Goal: Communication & Community: Participate in discussion

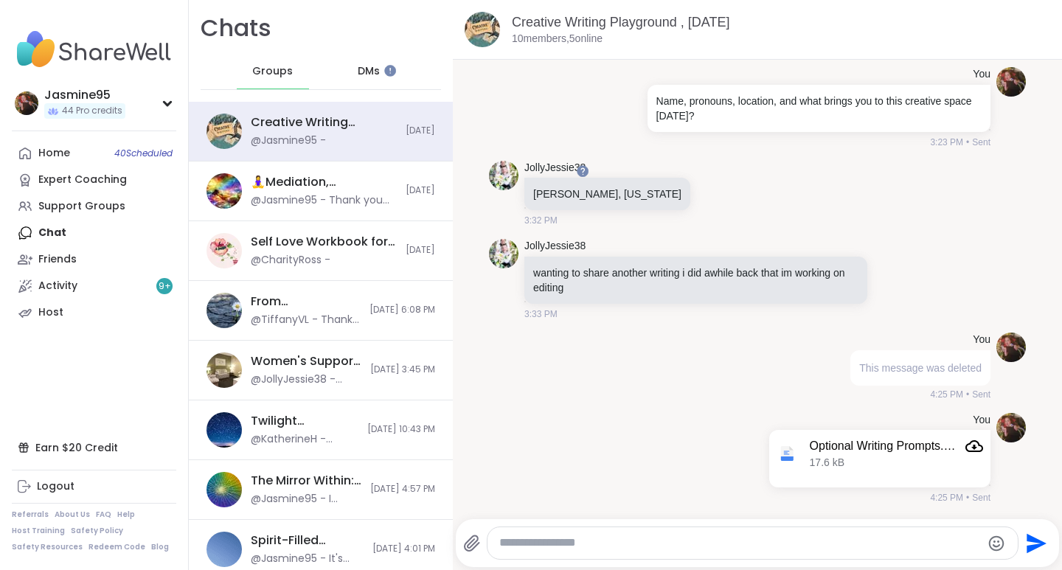
click at [90, 209] on div "Support Groups" at bounding box center [81, 206] width 87 height 15
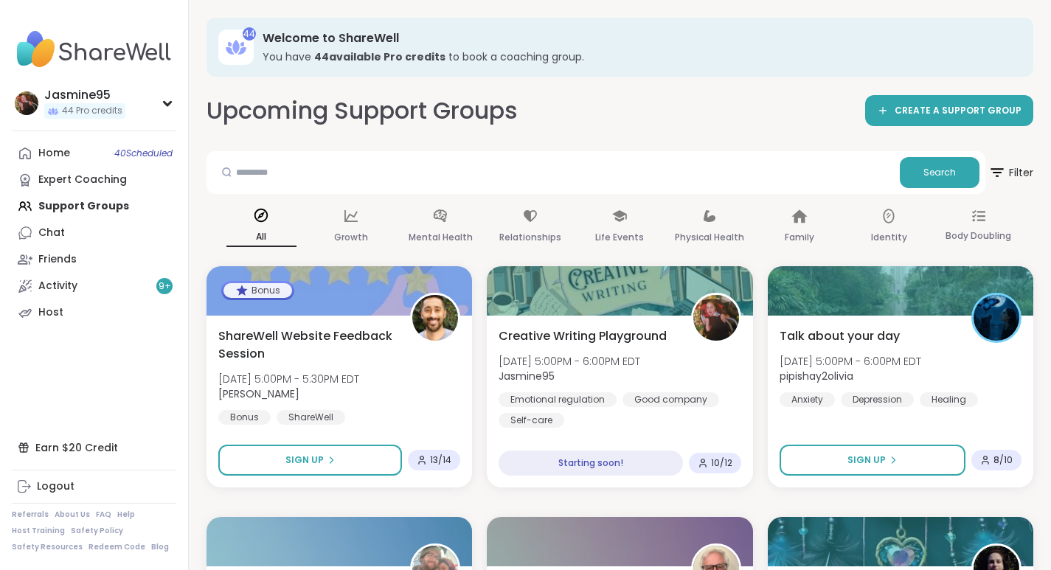
click at [581, 332] on span "Creative Writing Playground" at bounding box center [582, 336] width 168 height 18
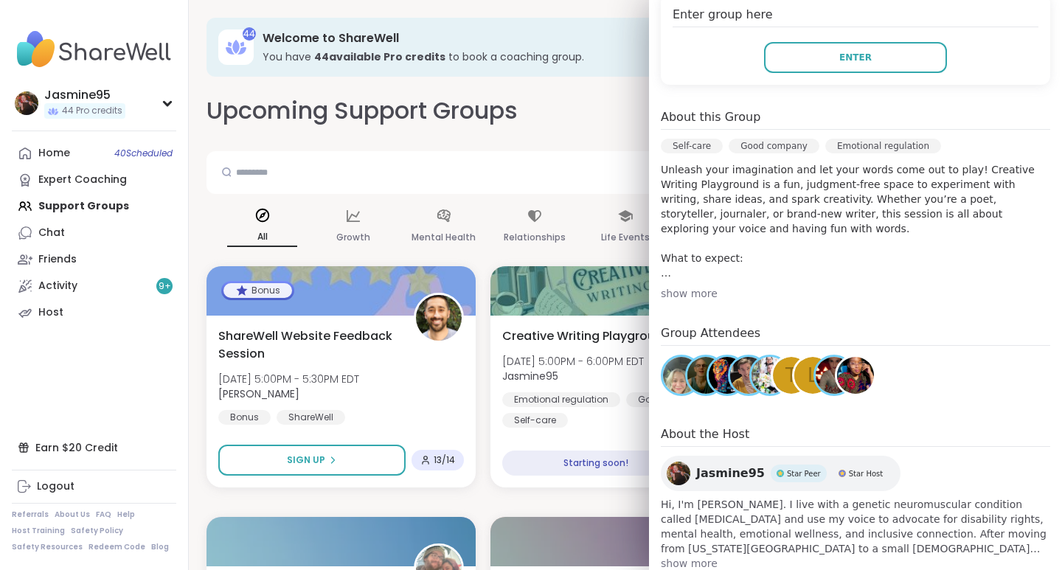
scroll to position [353, 0]
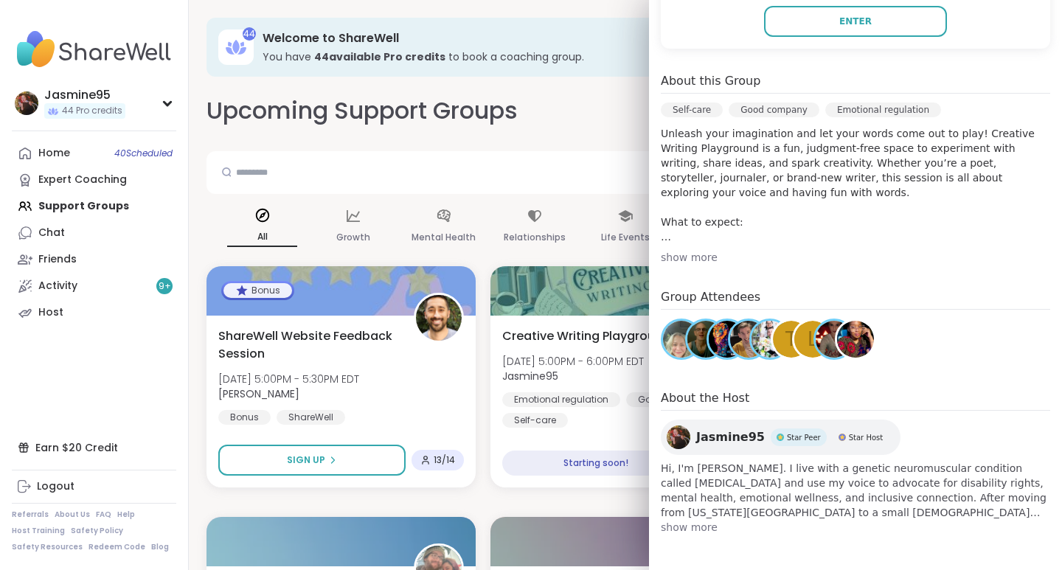
click at [851, 29] on button "Enter" at bounding box center [855, 21] width 183 height 31
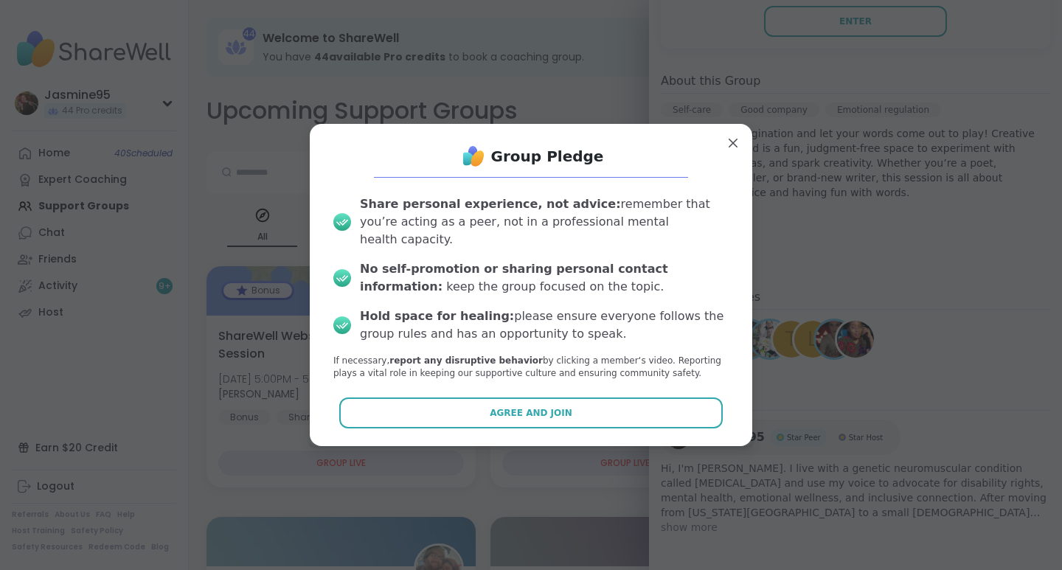
click at [560, 409] on button "Agree and Join" at bounding box center [531, 412] width 384 height 31
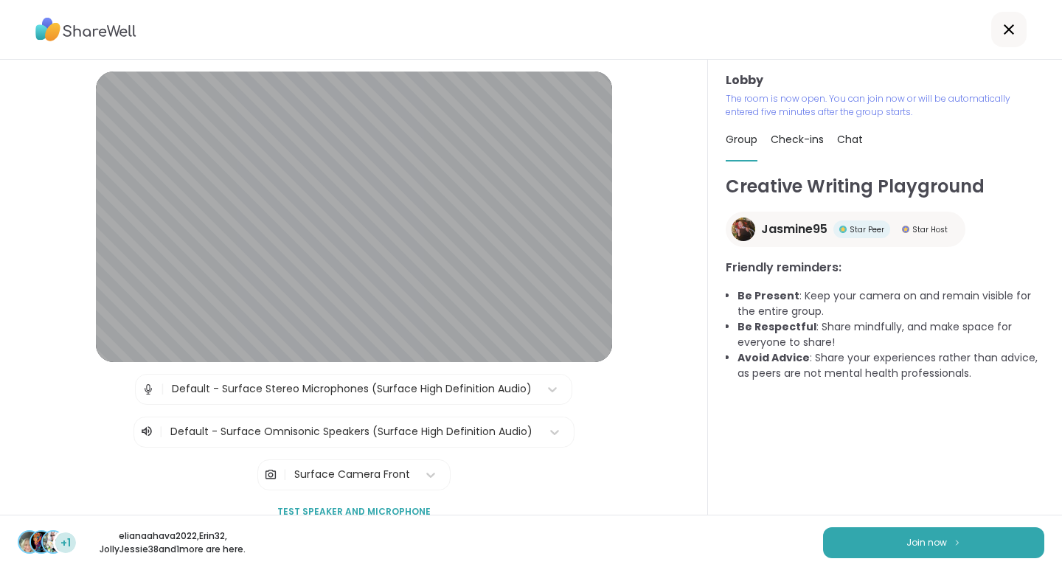
click at [874, 544] on button "Join now" at bounding box center [933, 542] width 221 height 31
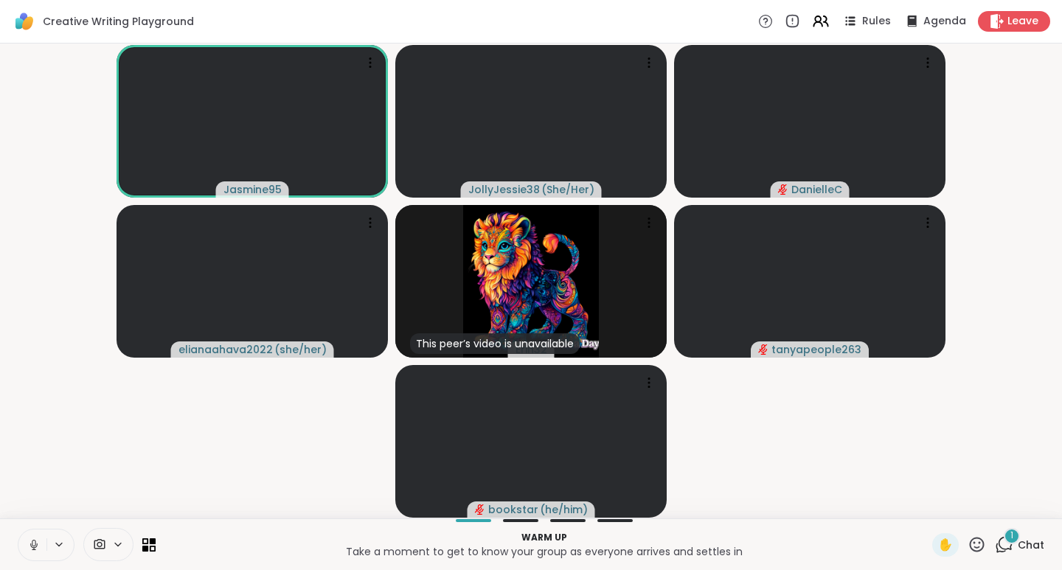
click at [967, 549] on icon at bounding box center [976, 544] width 18 height 18
click at [959, 510] on span "👍" at bounding box center [966, 506] width 15 height 18
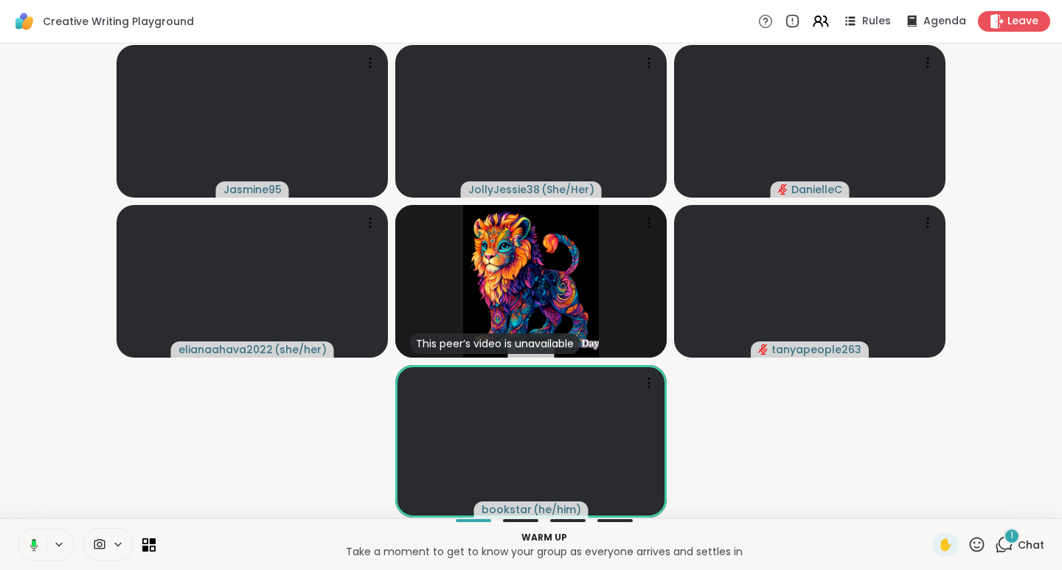
click at [1018, 540] on span "Chat" at bounding box center [1031, 545] width 27 height 15
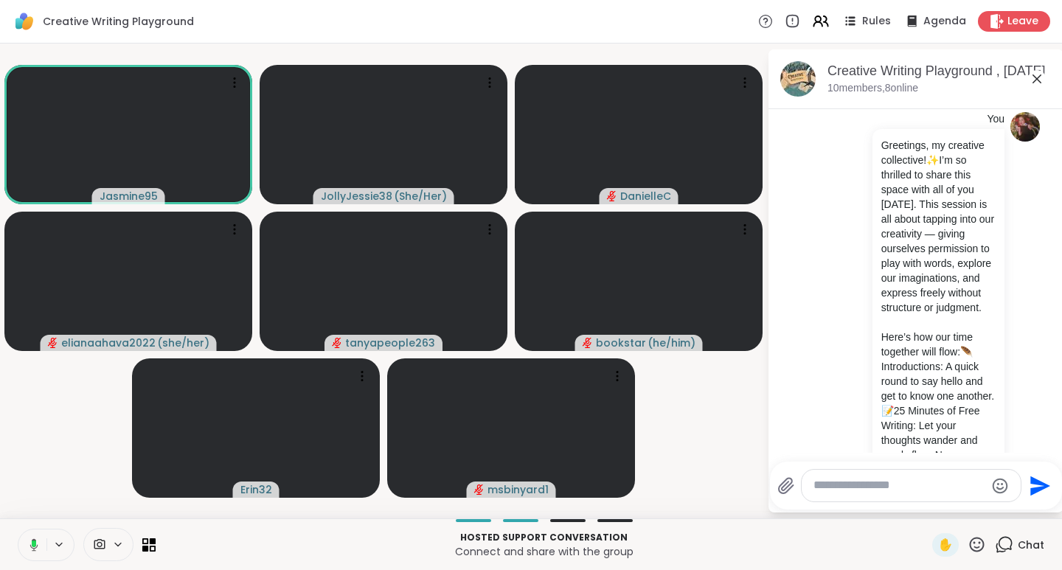
scroll to position [8, 0]
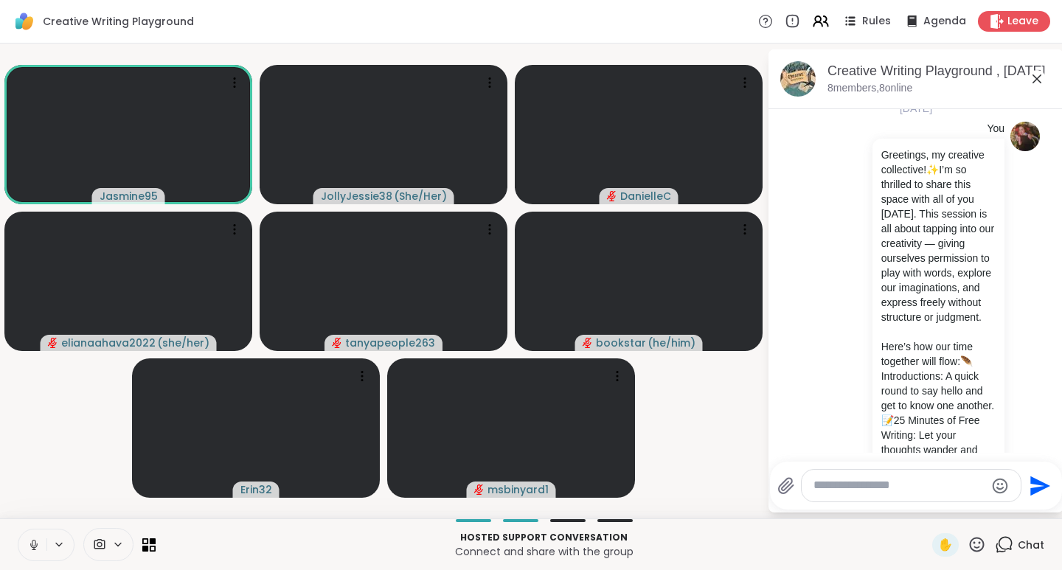
click at [850, 487] on textarea "Type your message" at bounding box center [899, 485] width 172 height 15
paste textarea "**********"
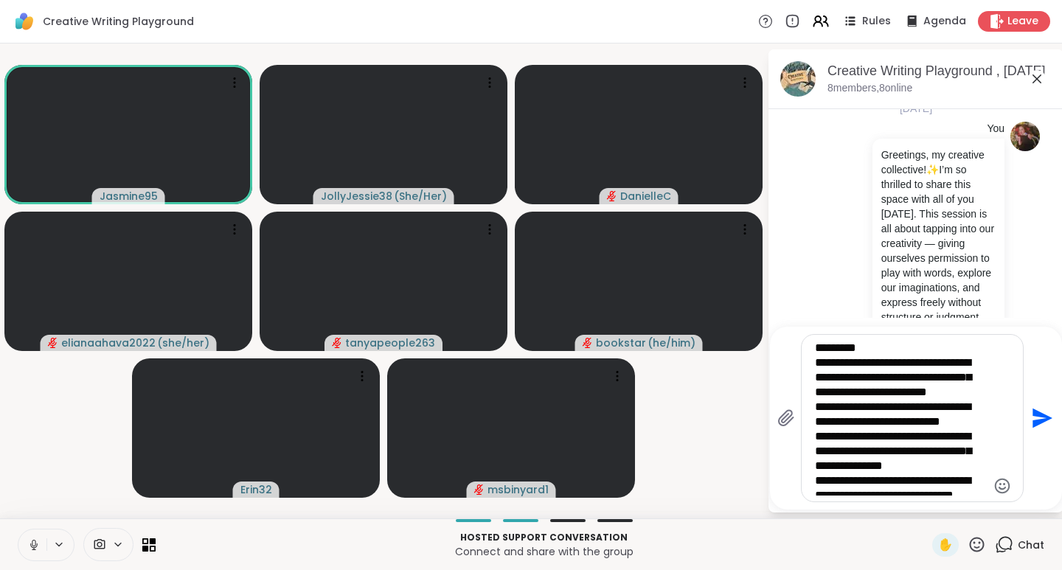
type textarea "**********"
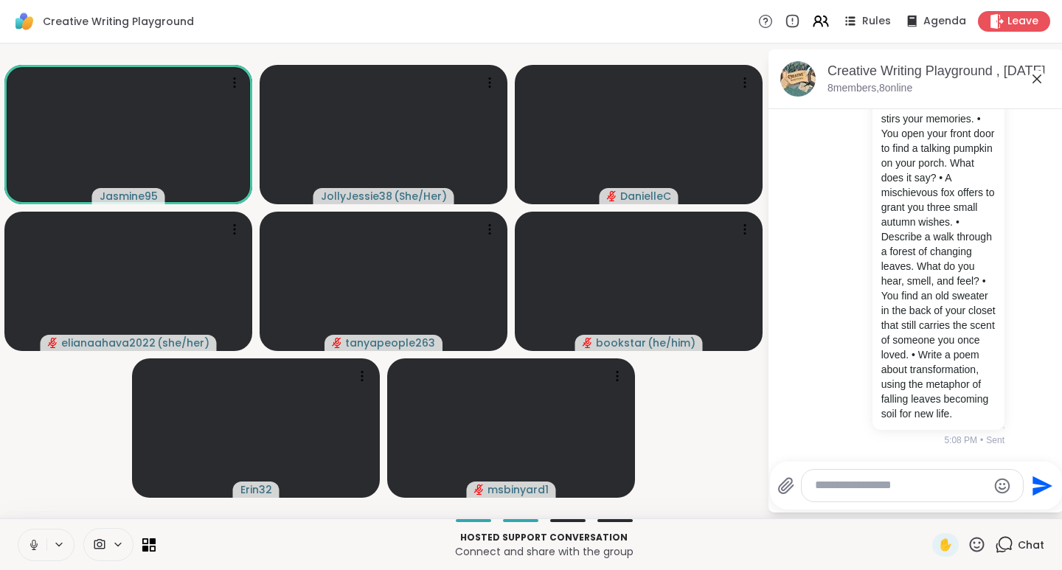
scroll to position [1437, 0]
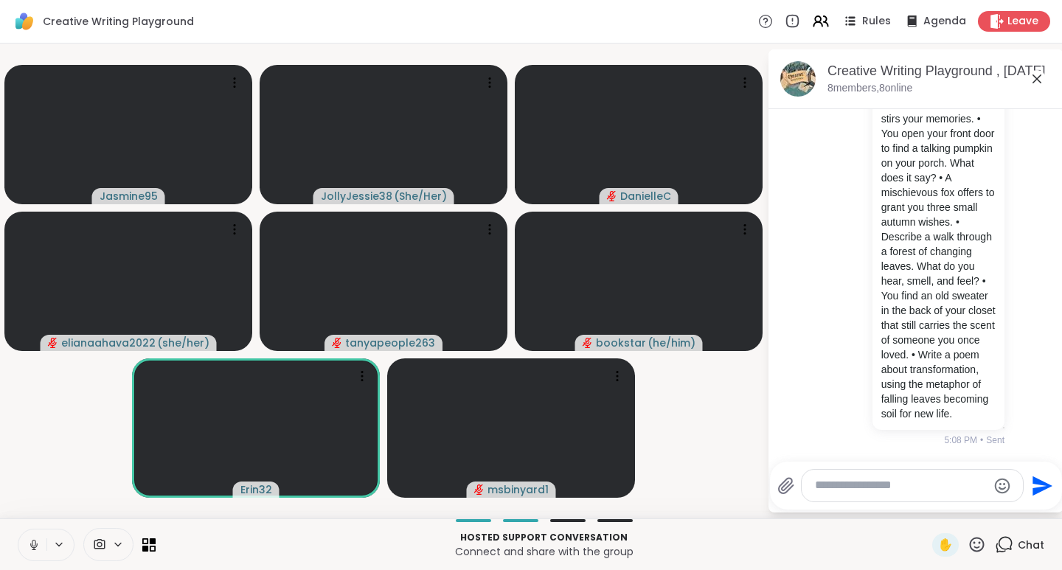
click at [38, 545] on icon at bounding box center [33, 544] width 13 height 13
click at [36, 547] on icon at bounding box center [34, 545] width 10 height 10
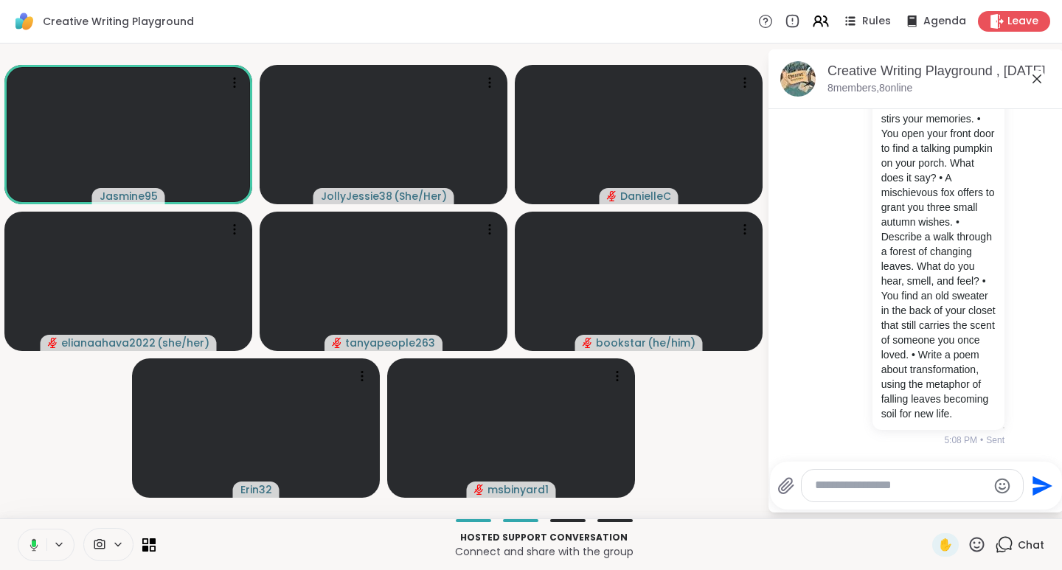
click at [848, 489] on textarea "Type your message" at bounding box center [901, 485] width 172 height 15
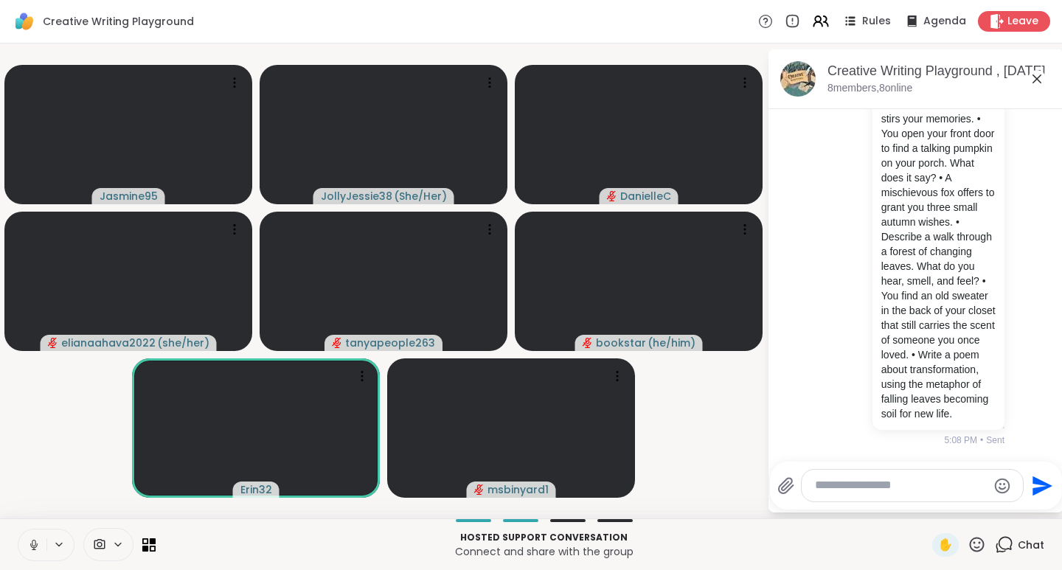
paste textarea "**********"
type textarea "**********"
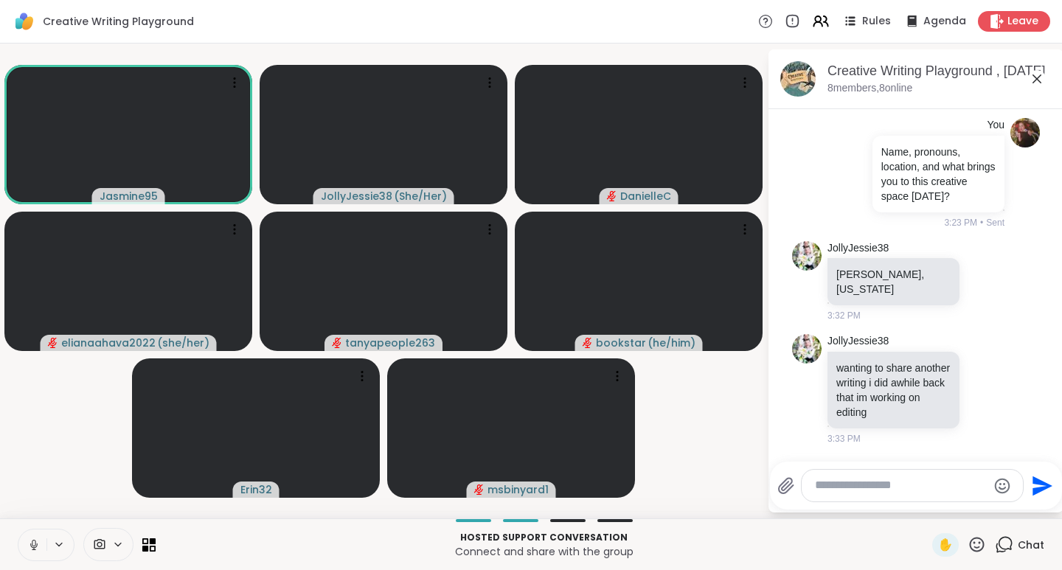
scroll to position [571, 0]
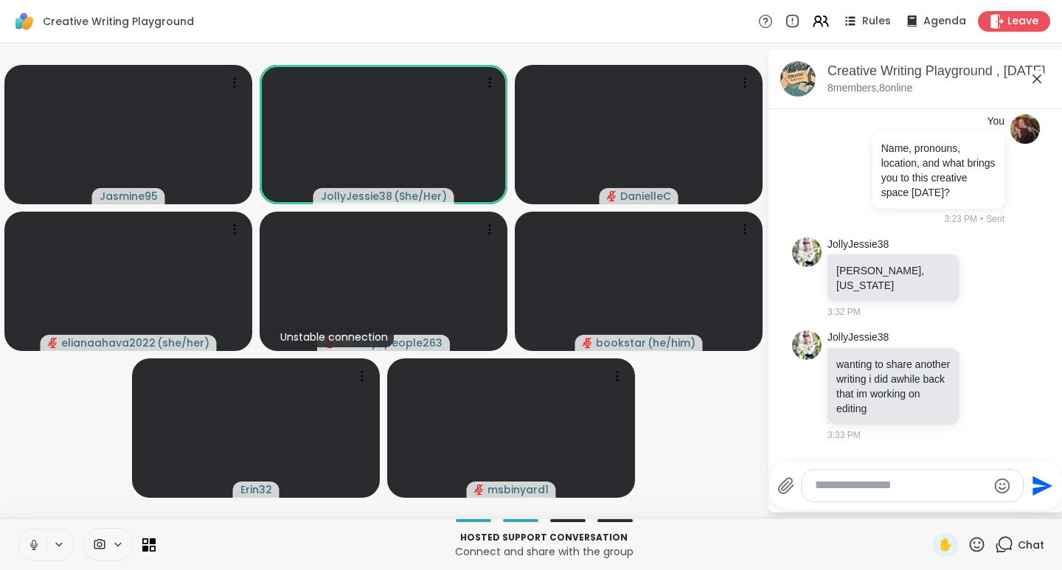
click at [967, 545] on icon at bounding box center [976, 544] width 18 height 18
click at [926, 507] on span "❤️" at bounding box center [933, 506] width 15 height 18
click at [967, 542] on icon at bounding box center [976, 544] width 18 height 18
click at [959, 509] on span "👍" at bounding box center [966, 506] width 15 height 18
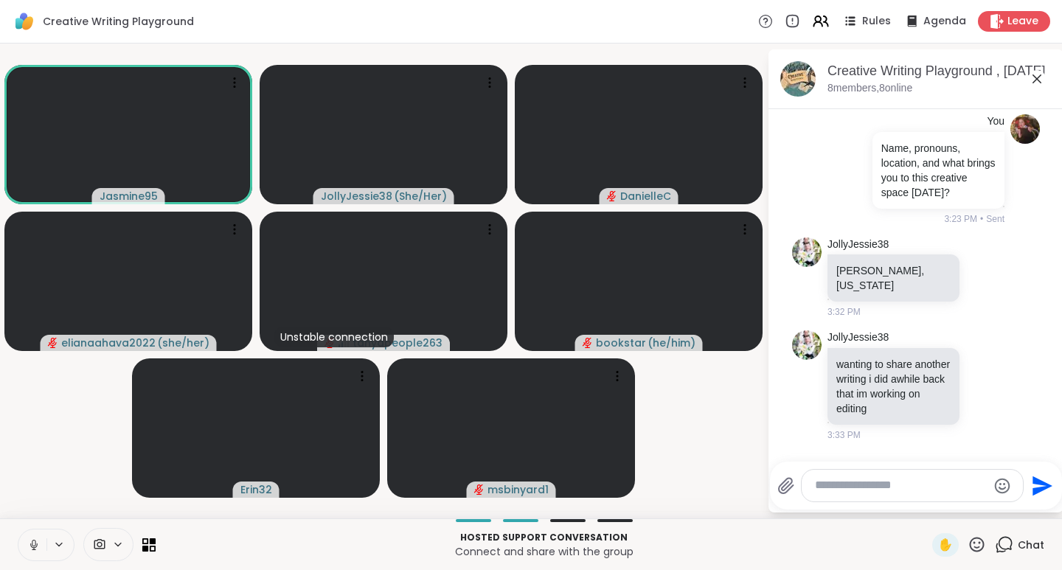
click at [970, 546] on icon at bounding box center [977, 544] width 15 height 15
click at [926, 510] on span "❤️" at bounding box center [933, 506] width 15 height 18
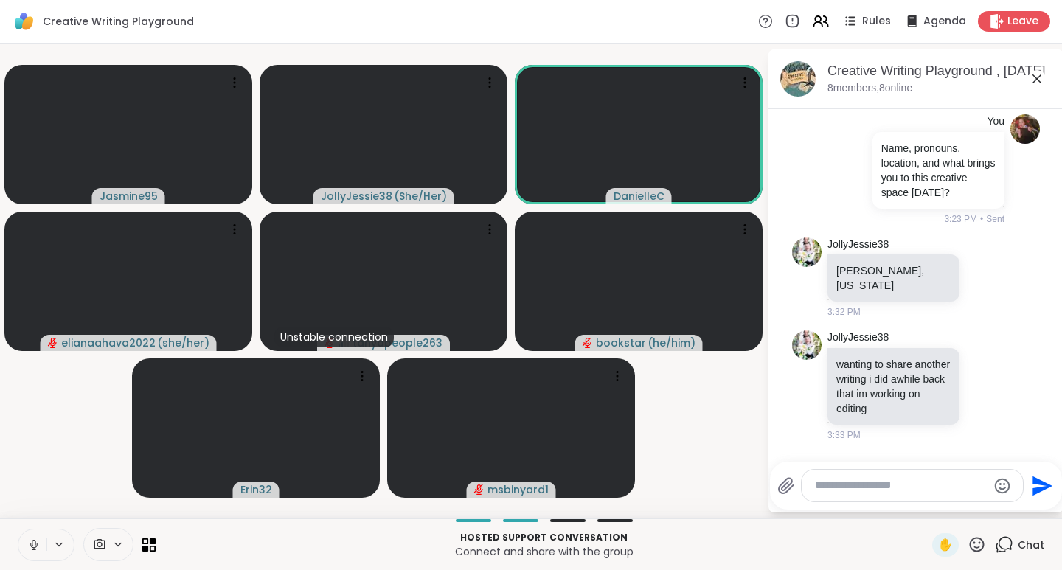
click at [969, 546] on icon at bounding box center [976, 544] width 18 height 18
click at [926, 507] on span "❤️" at bounding box center [933, 506] width 15 height 18
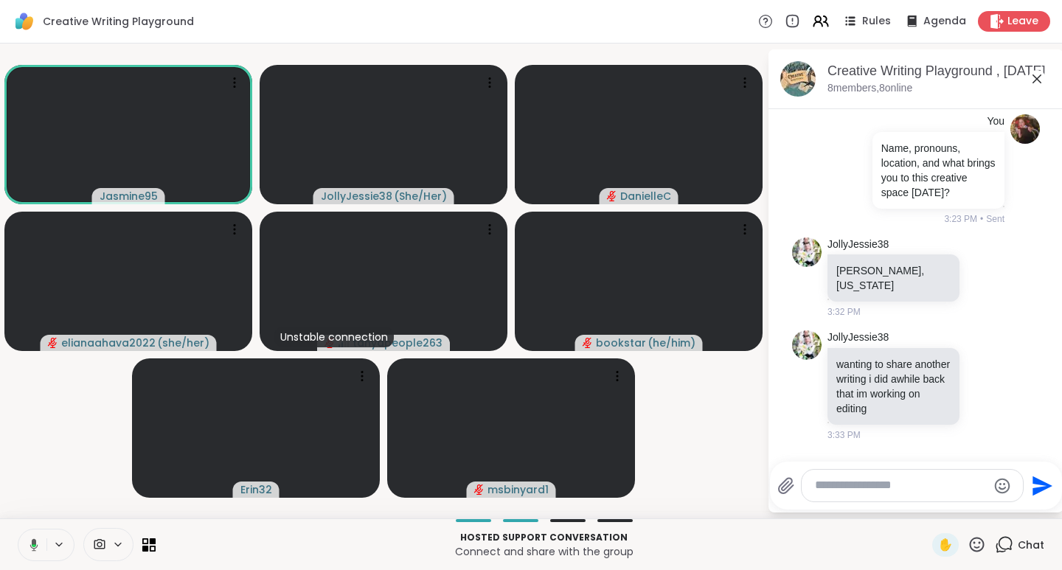
click at [967, 544] on icon at bounding box center [976, 544] width 18 height 18
click at [991, 514] on span "🌟" at bounding box center [998, 506] width 15 height 18
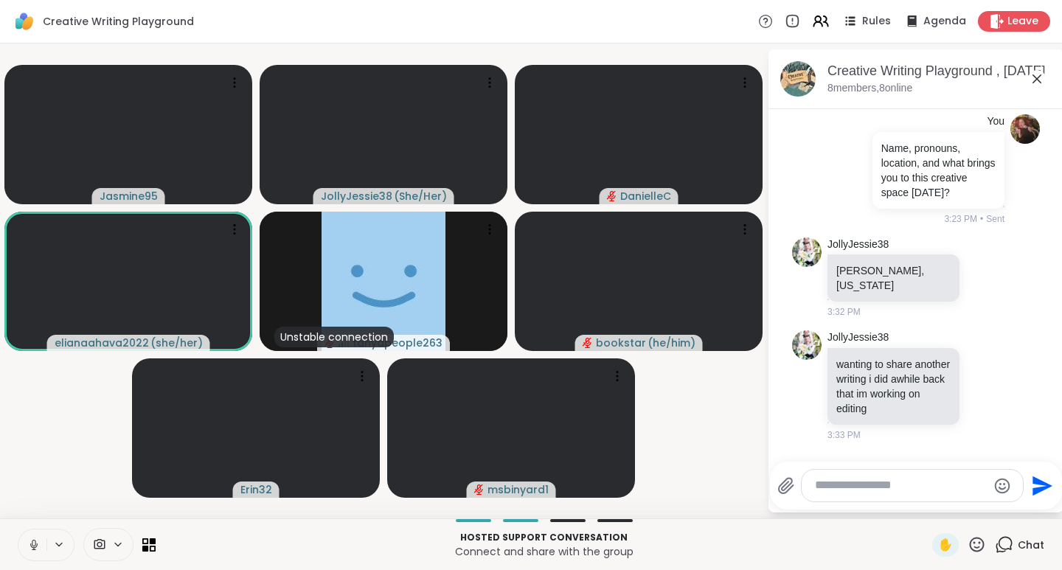
click at [971, 547] on icon at bounding box center [976, 544] width 18 height 18
click at [926, 504] on div "❤️" at bounding box center [933, 506] width 27 height 24
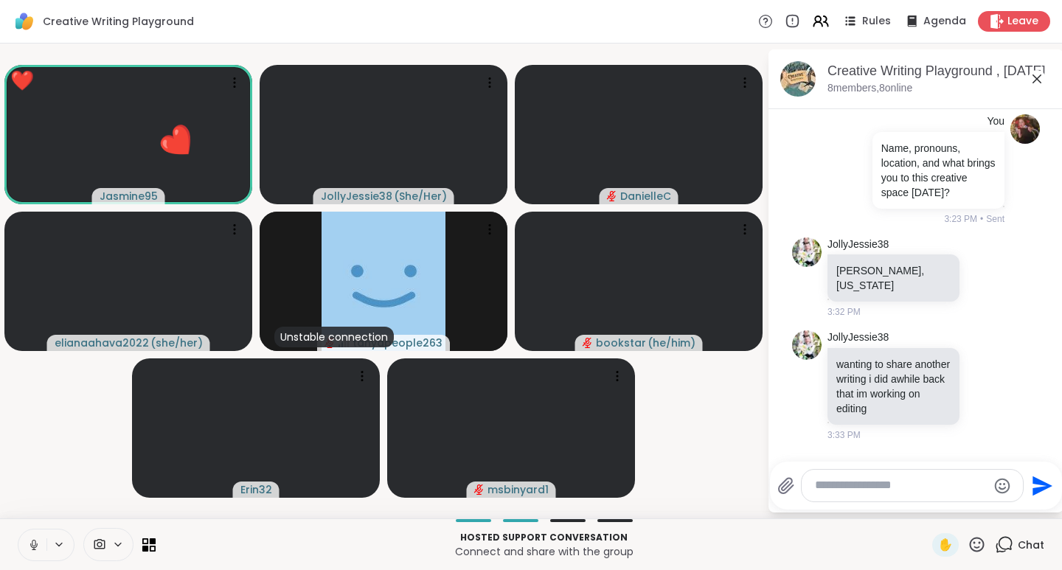
click at [976, 549] on div "✋ Chat" at bounding box center [988, 545] width 112 height 24
click at [970, 544] on icon at bounding box center [976, 544] width 18 height 18
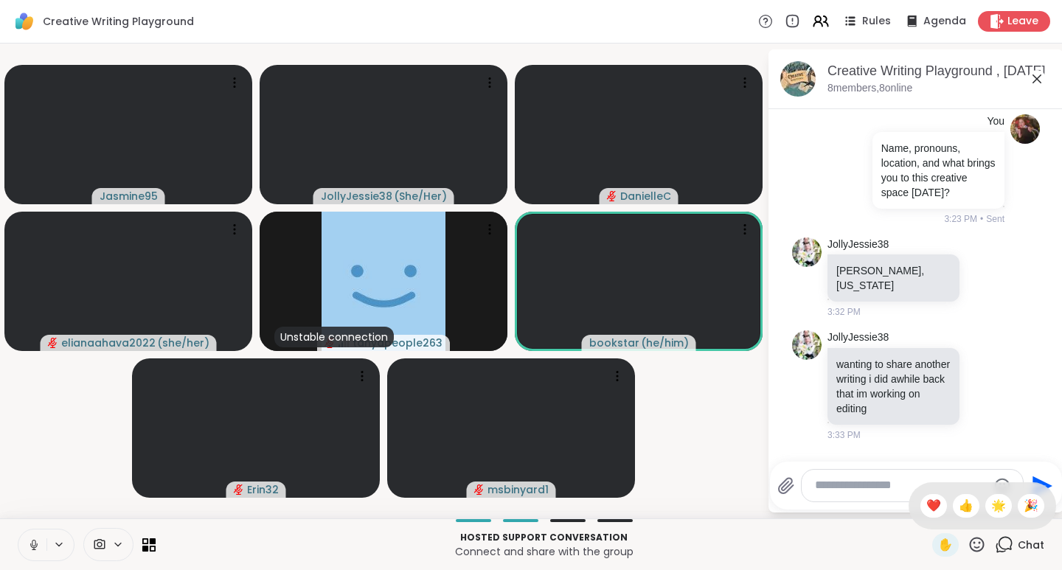
click at [926, 510] on span "❤️" at bounding box center [933, 506] width 15 height 18
click at [970, 543] on icon at bounding box center [976, 544] width 18 height 18
click at [985, 511] on div "🌟" at bounding box center [998, 506] width 27 height 24
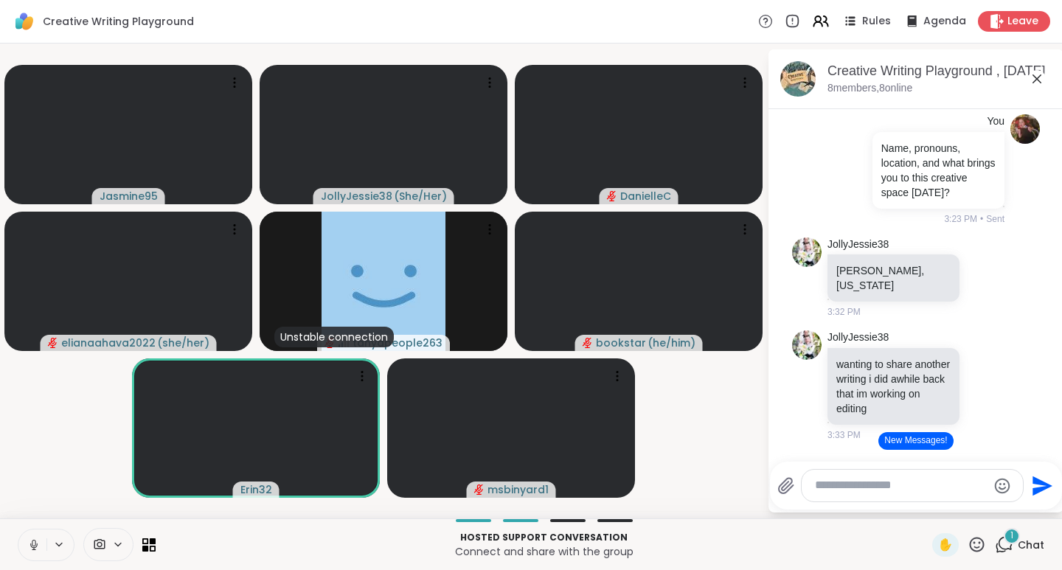
click at [897, 445] on button "New Messages!" at bounding box center [915, 441] width 74 height 18
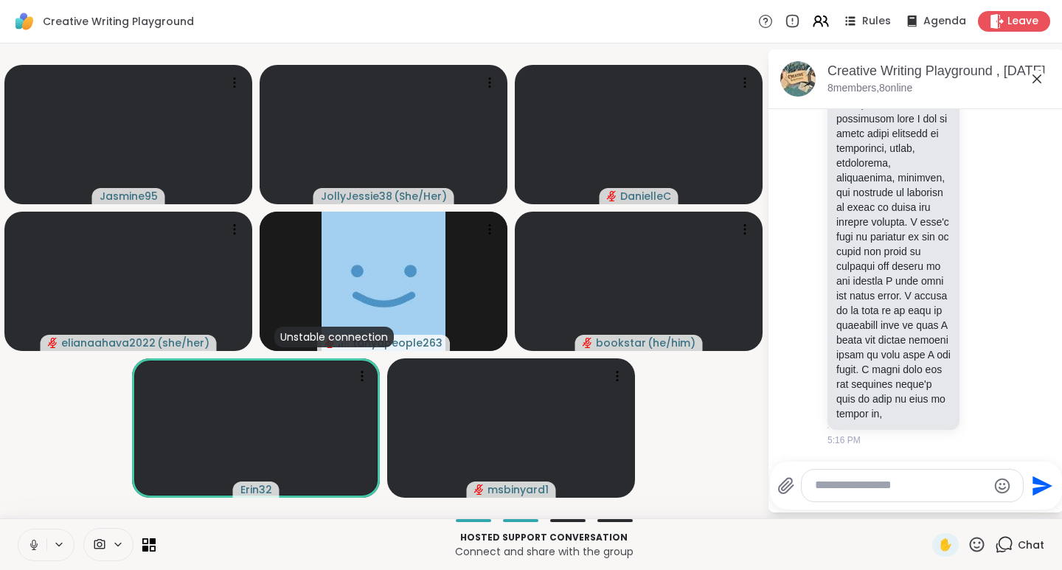
scroll to position [4691, 0]
click at [970, 547] on icon at bounding box center [976, 544] width 18 height 18
click at [926, 510] on span "❤️" at bounding box center [933, 506] width 15 height 18
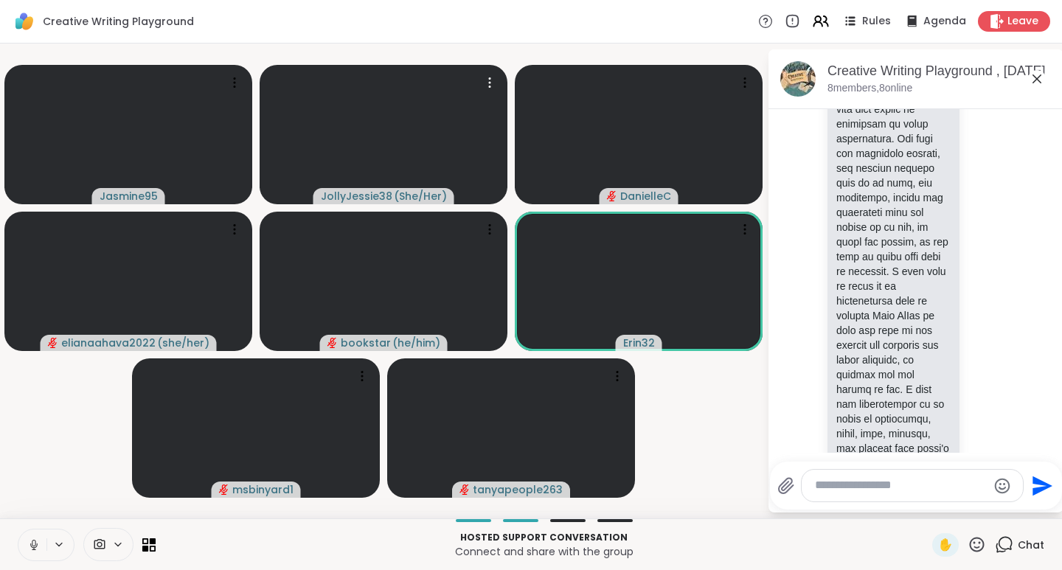
scroll to position [6997, 0]
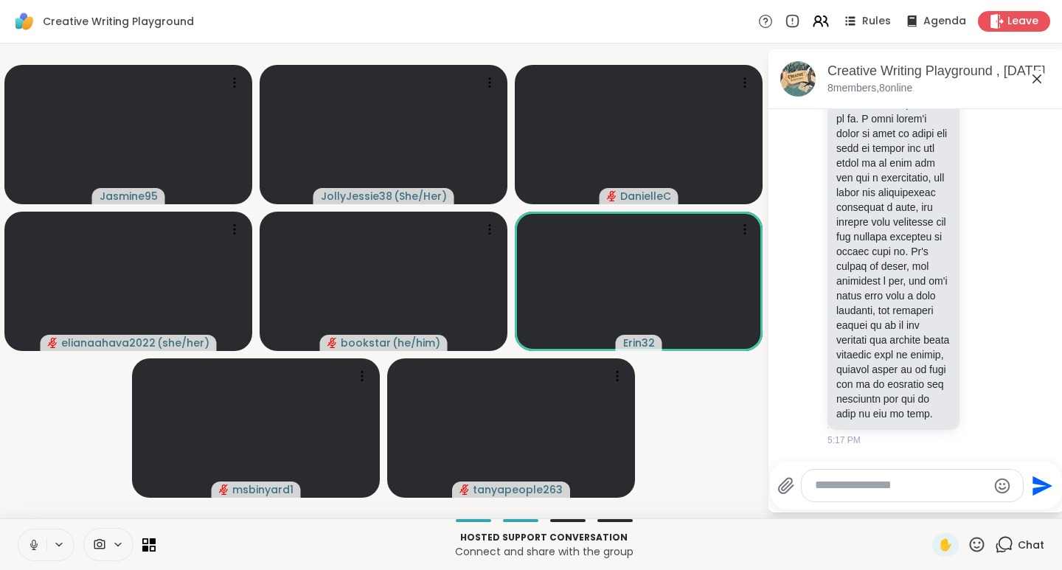
click at [967, 546] on icon at bounding box center [976, 544] width 18 height 18
click at [926, 508] on span "❤️" at bounding box center [933, 506] width 15 height 18
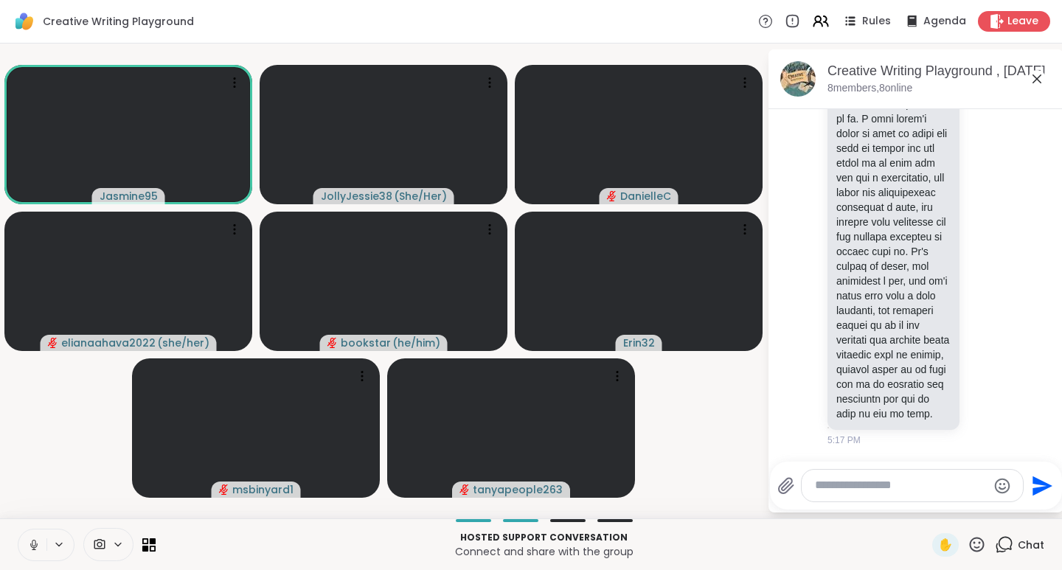
click at [970, 547] on icon at bounding box center [977, 544] width 15 height 15
click at [991, 507] on span "🌟" at bounding box center [998, 506] width 15 height 18
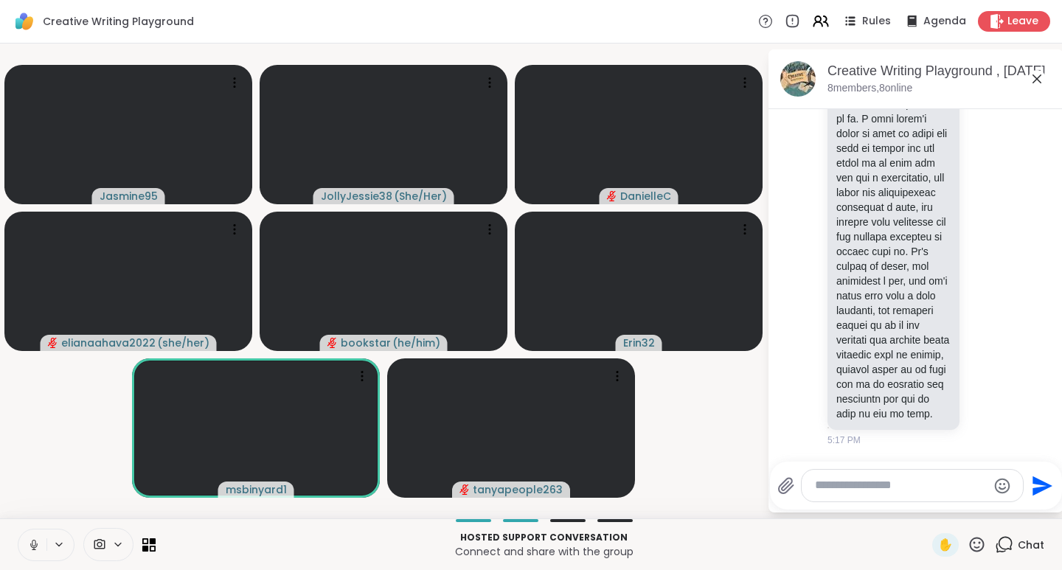
click at [971, 545] on icon at bounding box center [976, 544] width 18 height 18
click at [926, 508] on span "❤️" at bounding box center [933, 506] width 15 height 18
click at [967, 546] on icon at bounding box center [976, 544] width 18 height 18
click at [1023, 508] on span "🎉" at bounding box center [1030, 506] width 15 height 18
click at [967, 546] on icon at bounding box center [976, 544] width 18 height 18
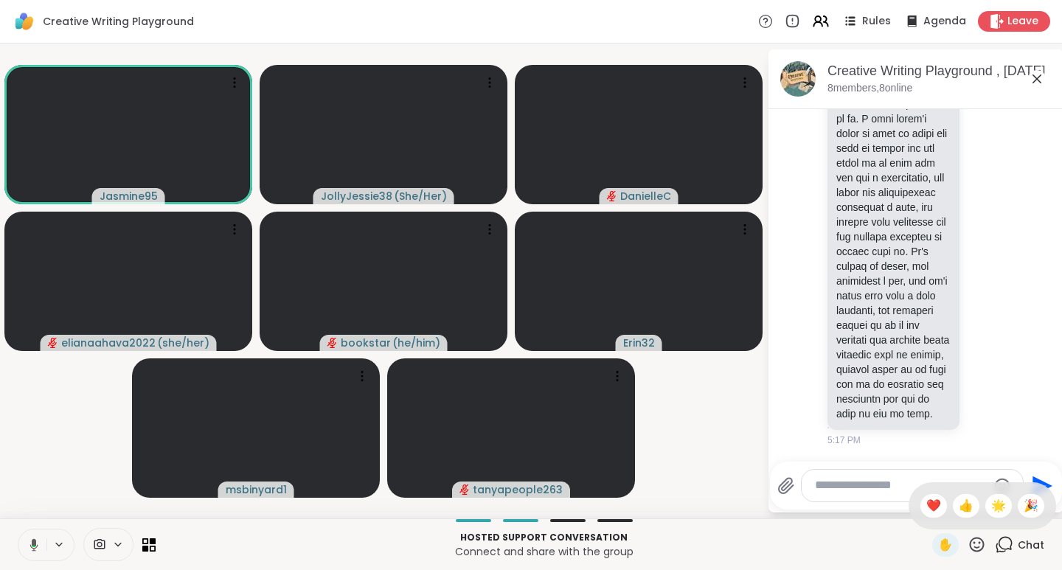
click at [959, 508] on span "👍" at bounding box center [966, 506] width 15 height 18
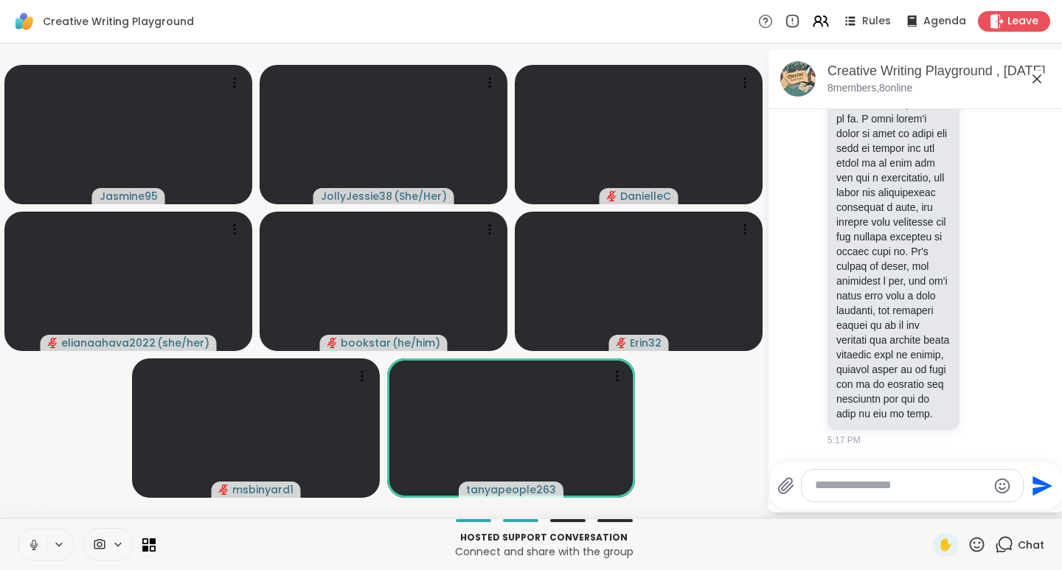
click at [967, 549] on icon at bounding box center [976, 544] width 18 height 18
click at [926, 510] on span "❤️" at bounding box center [933, 506] width 15 height 18
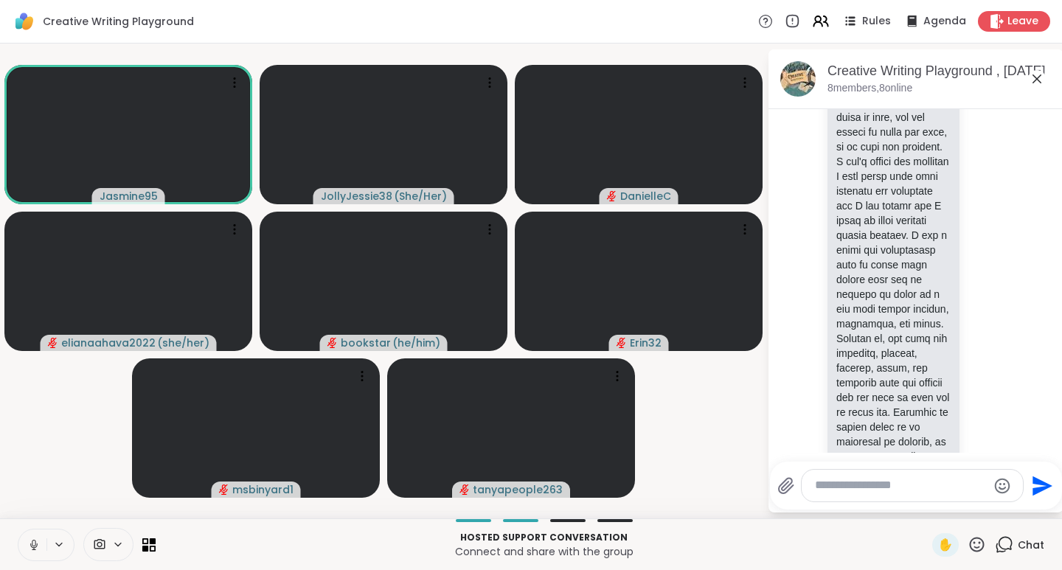
scroll to position [2570, 0]
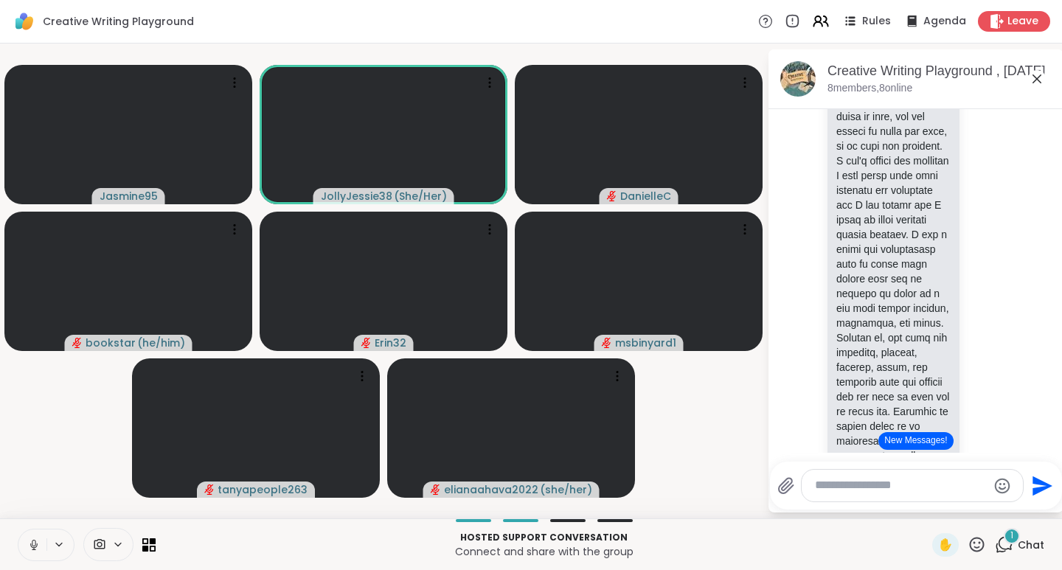
click at [912, 442] on button "New Messages!" at bounding box center [915, 441] width 74 height 18
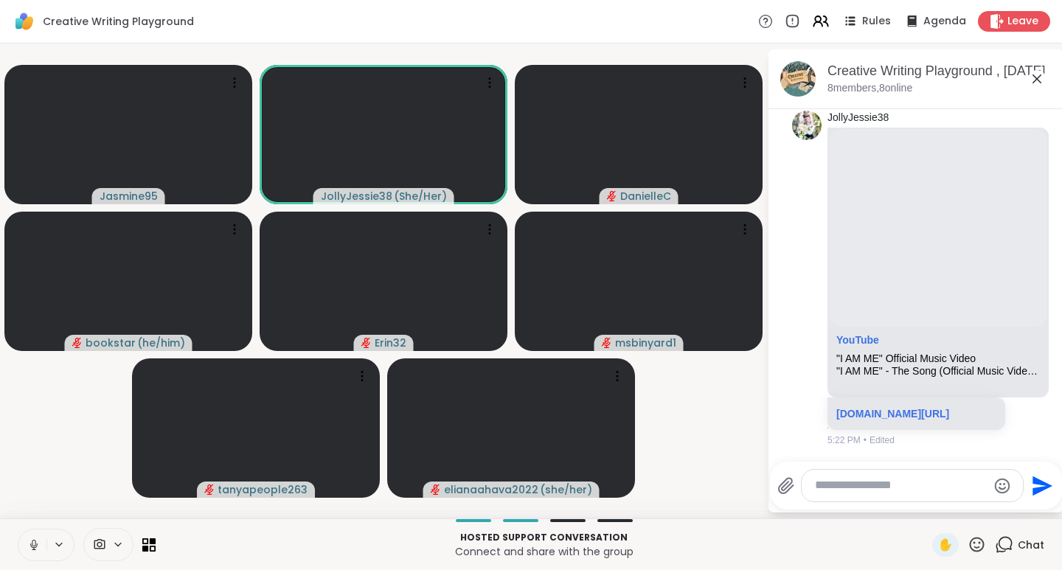
scroll to position [7359, 0]
click at [975, 547] on icon at bounding box center [976, 544] width 18 height 18
click at [959, 504] on span "👍" at bounding box center [966, 506] width 15 height 18
click at [31, 549] on icon at bounding box center [33, 544] width 13 height 13
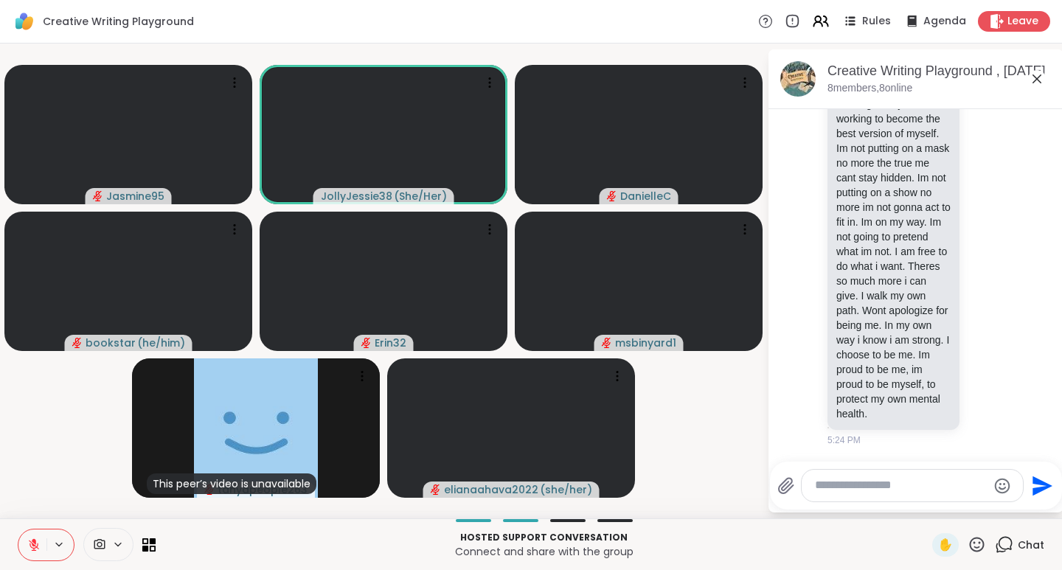
scroll to position [7890, 0]
click at [971, 542] on icon at bounding box center [976, 544] width 18 height 18
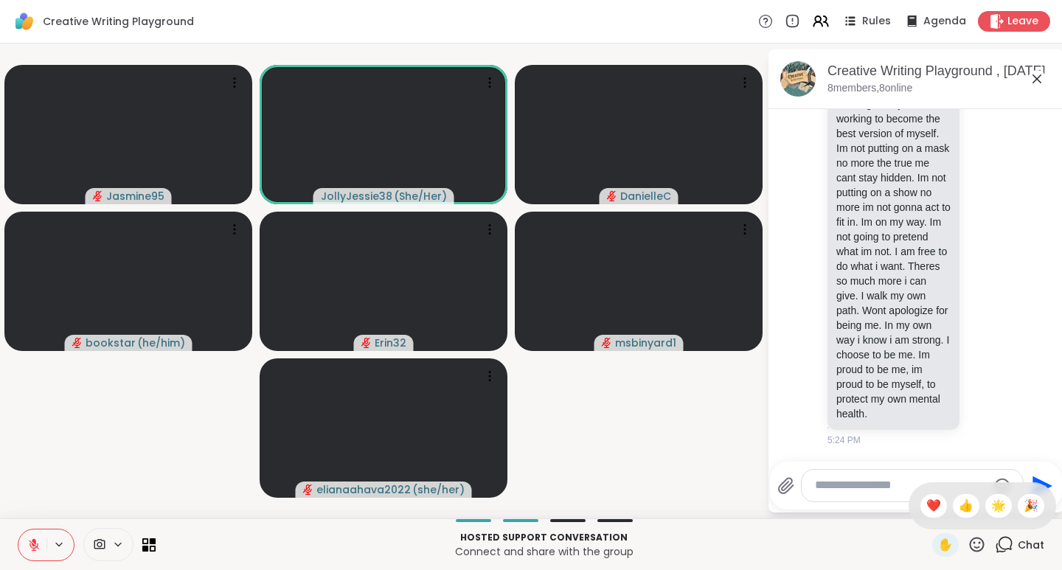
click at [926, 511] on span "❤️" at bounding box center [933, 506] width 15 height 18
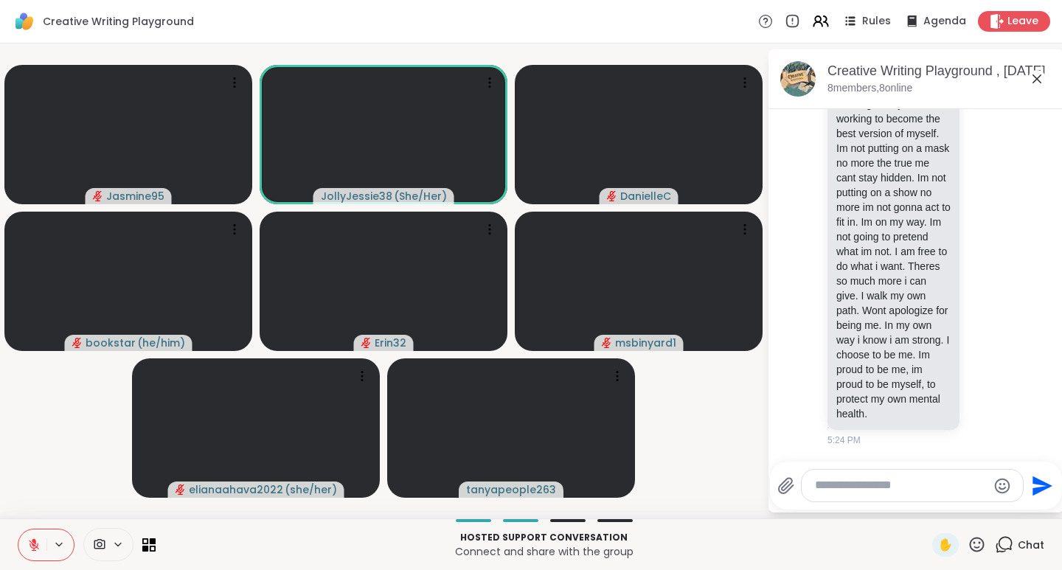
click at [969, 549] on icon at bounding box center [976, 544] width 18 height 18
click at [926, 506] on span "❤️" at bounding box center [933, 506] width 15 height 18
click at [967, 543] on icon at bounding box center [976, 544] width 18 height 18
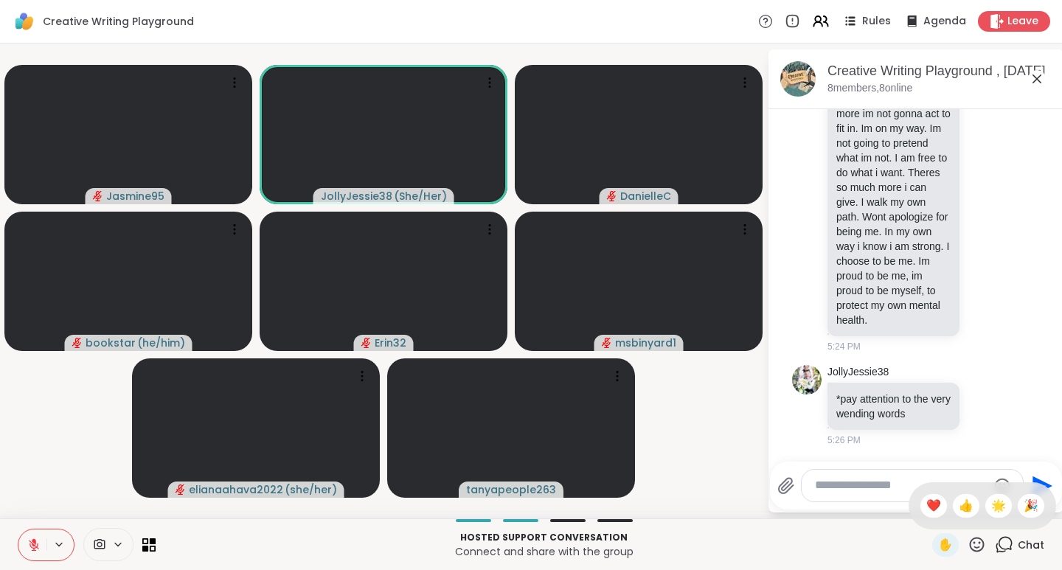
scroll to position [7988, 0]
click at [991, 509] on span "🌟" at bounding box center [998, 506] width 15 height 18
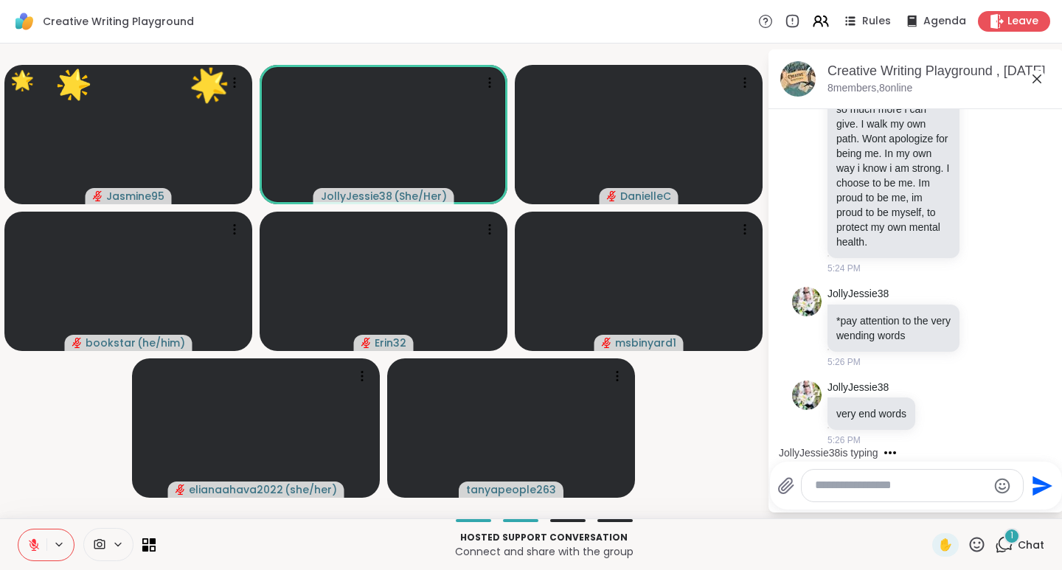
scroll to position [8067, 0]
click at [970, 543] on icon at bounding box center [977, 544] width 15 height 15
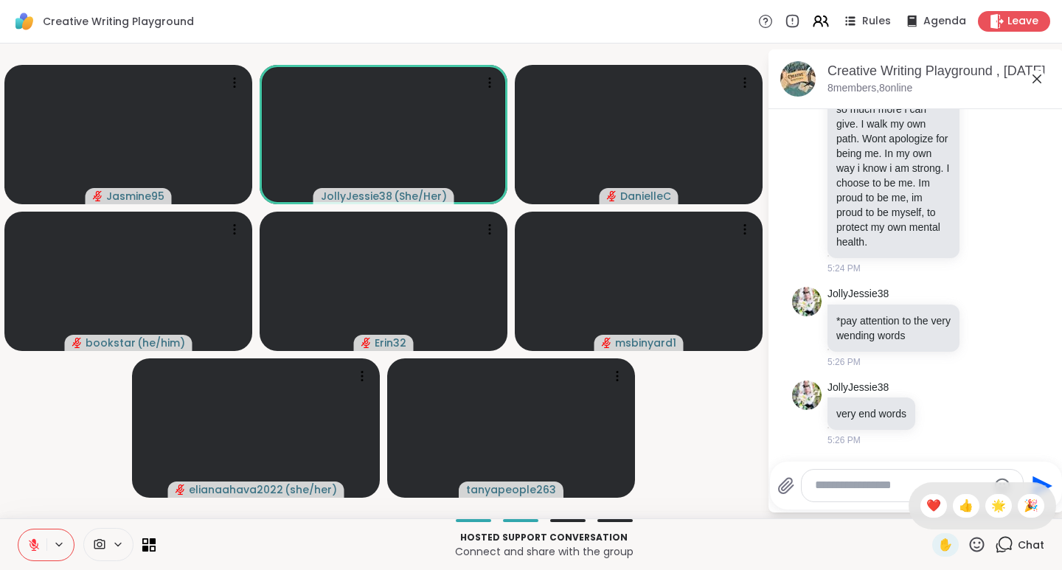
click at [959, 507] on span "👍" at bounding box center [966, 506] width 15 height 18
click at [35, 549] on icon at bounding box center [34, 545] width 10 height 10
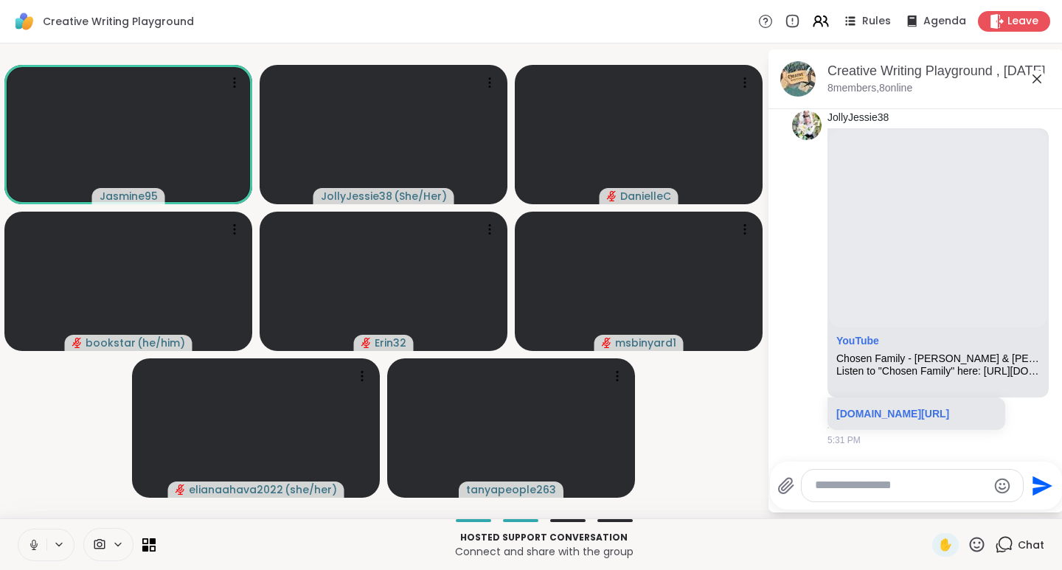
click at [29, 545] on icon at bounding box center [33, 544] width 13 height 13
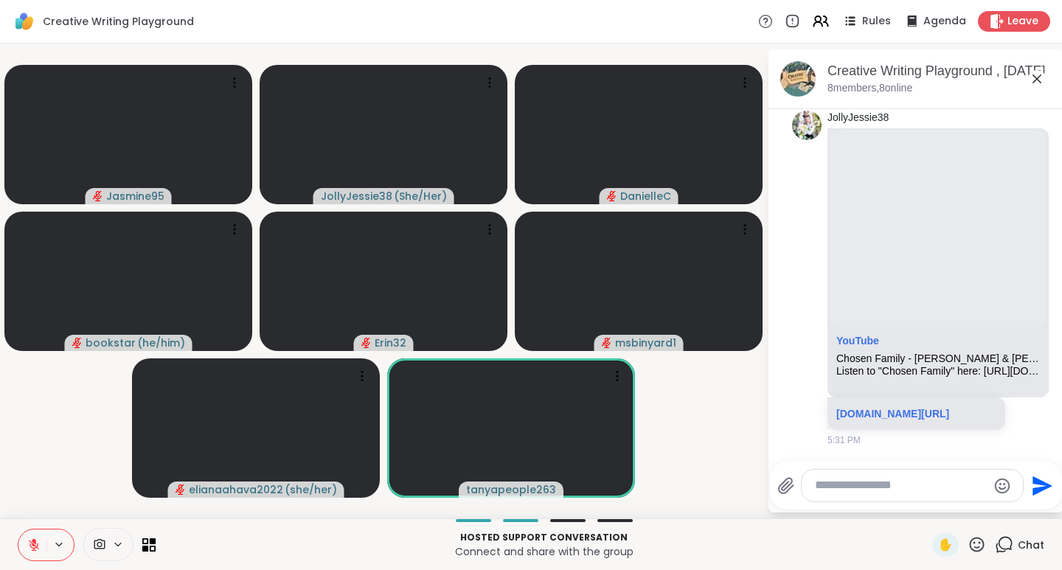
scroll to position [8429, 0]
click at [846, 483] on textarea "Type your message" at bounding box center [901, 485] width 172 height 15
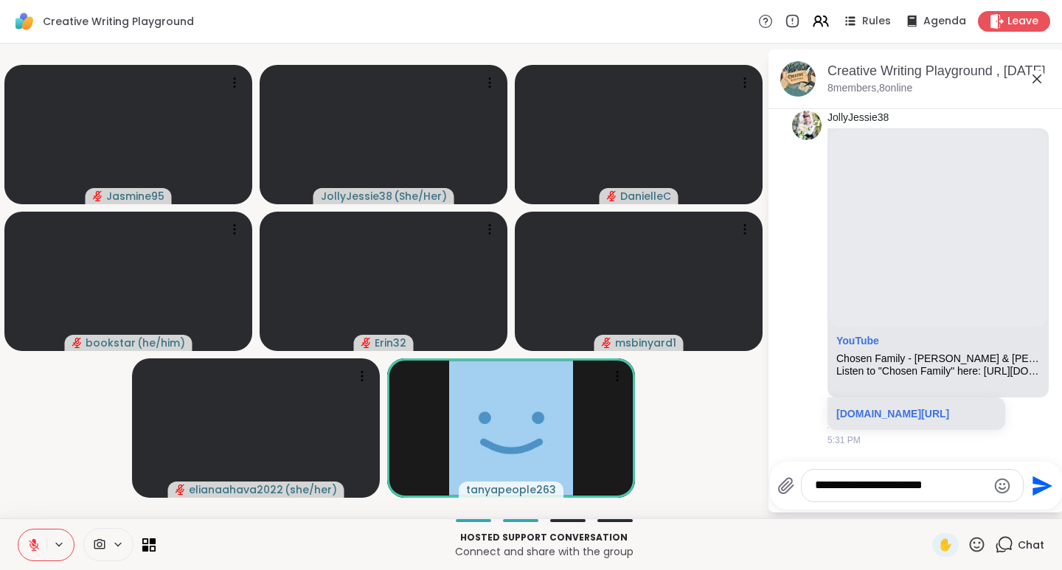
type textarea "**********"
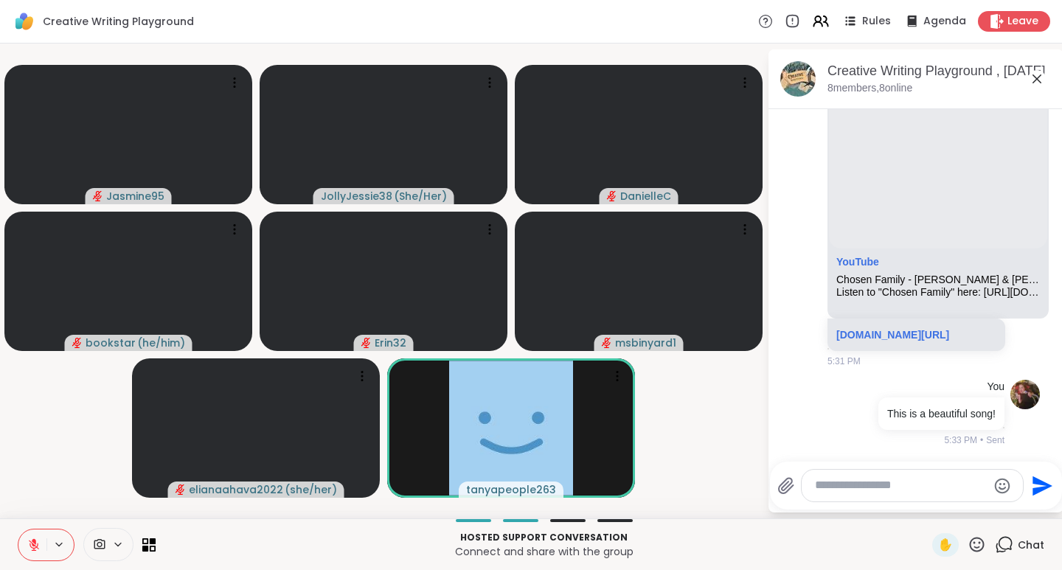
scroll to position [8523, 0]
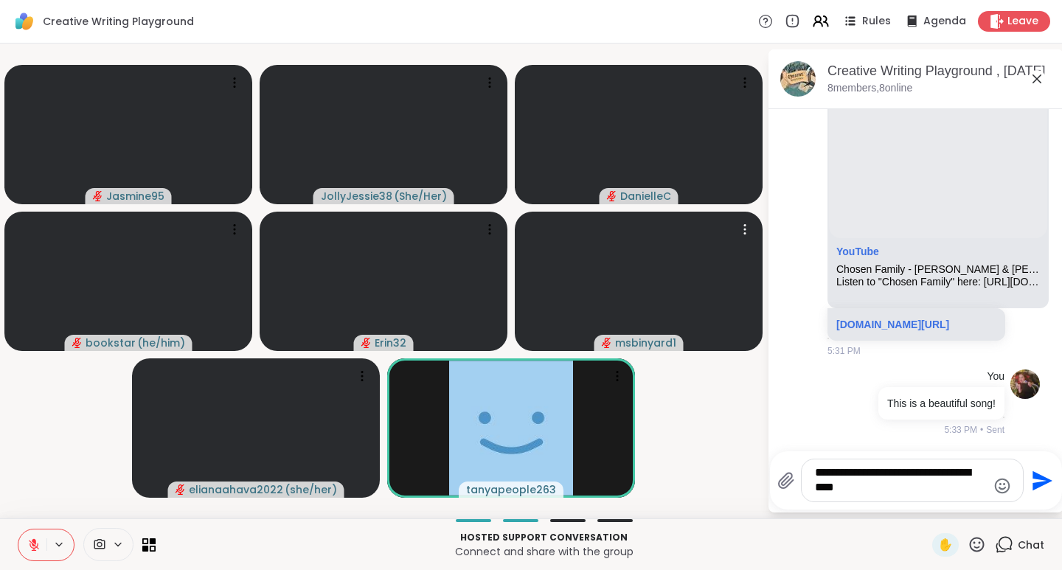
type textarea "**********"
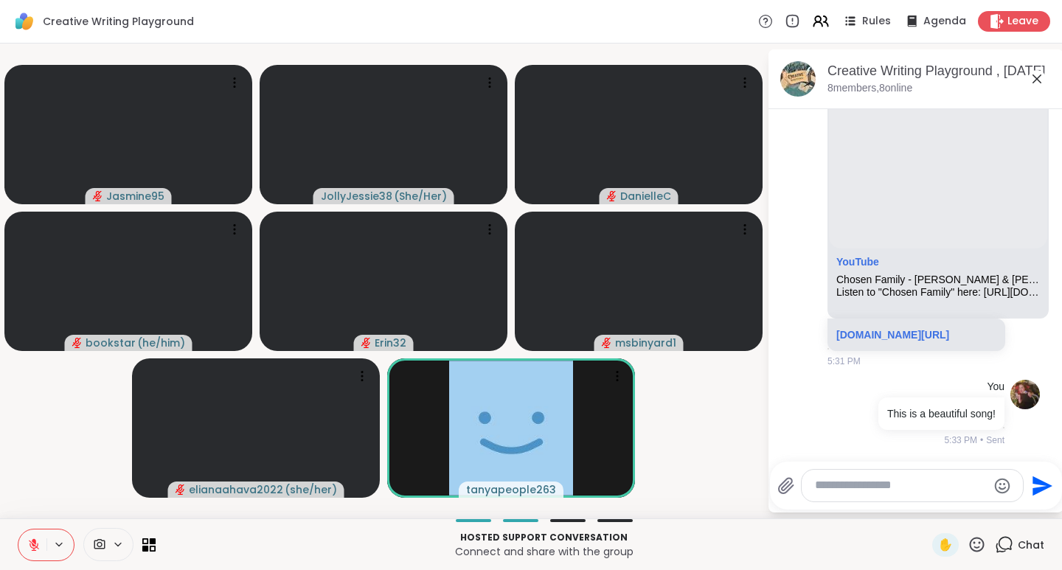
scroll to position [8631, 0]
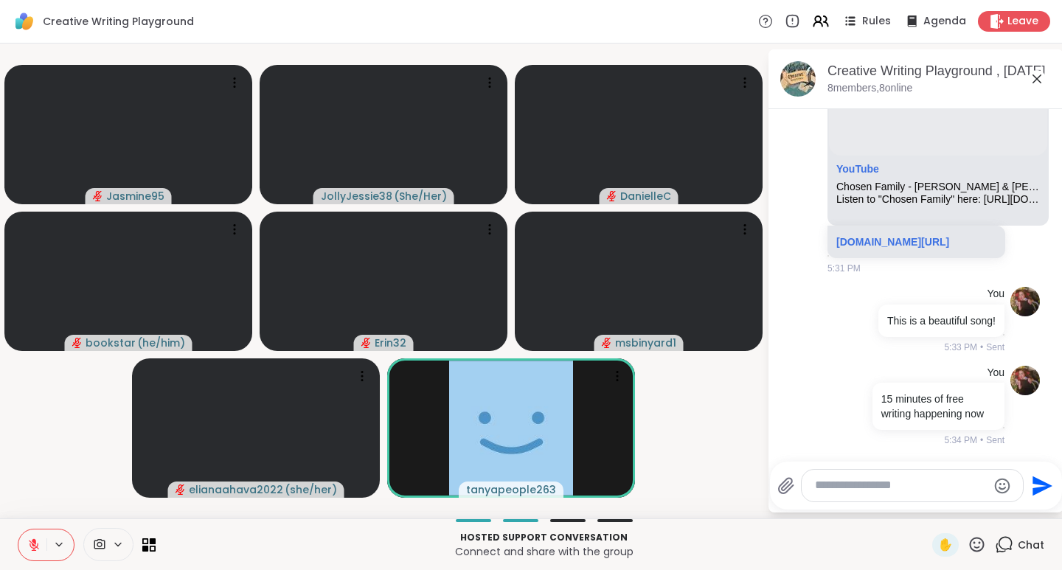
click at [967, 546] on icon at bounding box center [976, 544] width 18 height 18
click at [926, 509] on span "❤️" at bounding box center [933, 506] width 15 height 18
click at [967, 549] on icon at bounding box center [976, 544] width 18 height 18
click at [926, 507] on span "❤️" at bounding box center [933, 506] width 15 height 18
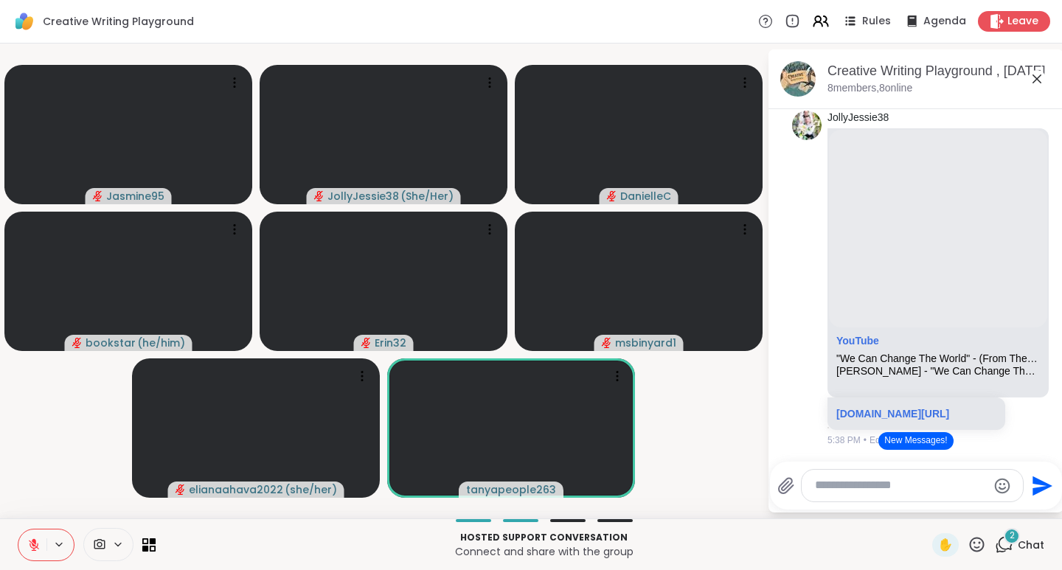
scroll to position [8810, 0]
click at [901, 443] on button "New Messages!" at bounding box center [915, 441] width 74 height 18
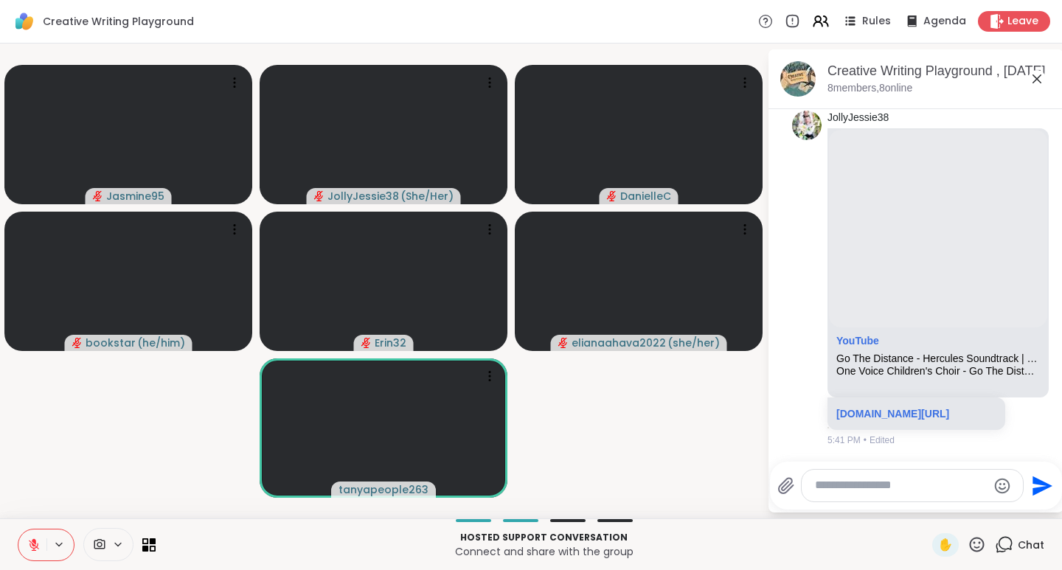
scroll to position [9391, 0]
click at [46, 547] on button at bounding box center [59, 544] width 27 height 13
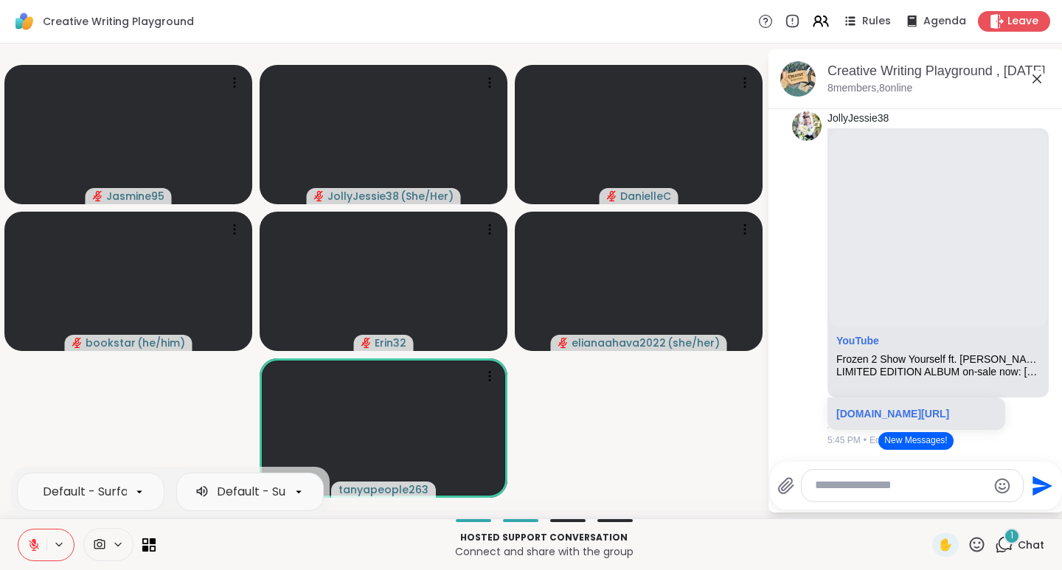
click at [42, 542] on button at bounding box center [32, 544] width 28 height 31
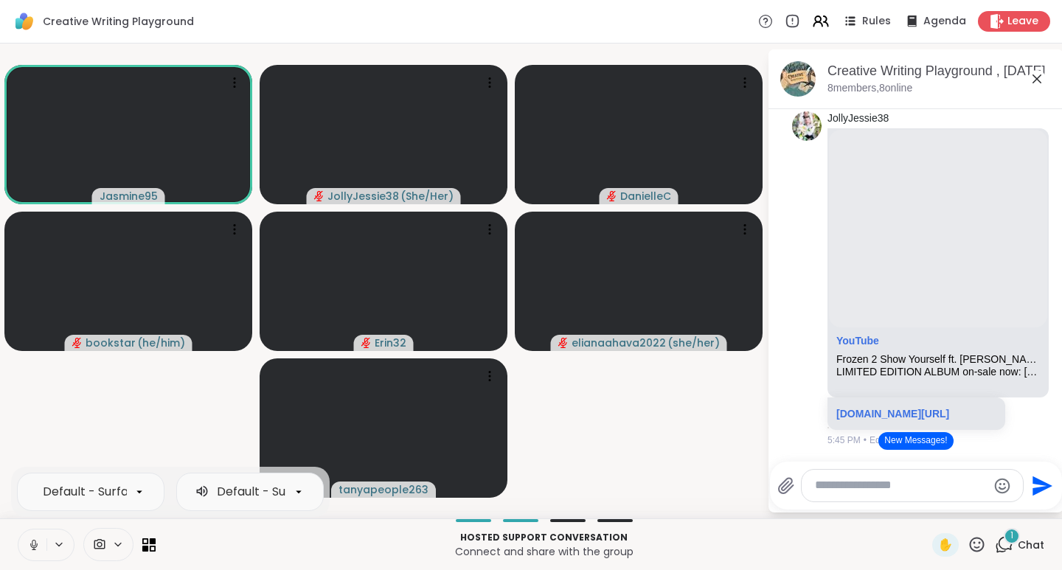
click at [896, 441] on button "New Messages!" at bounding box center [915, 441] width 74 height 18
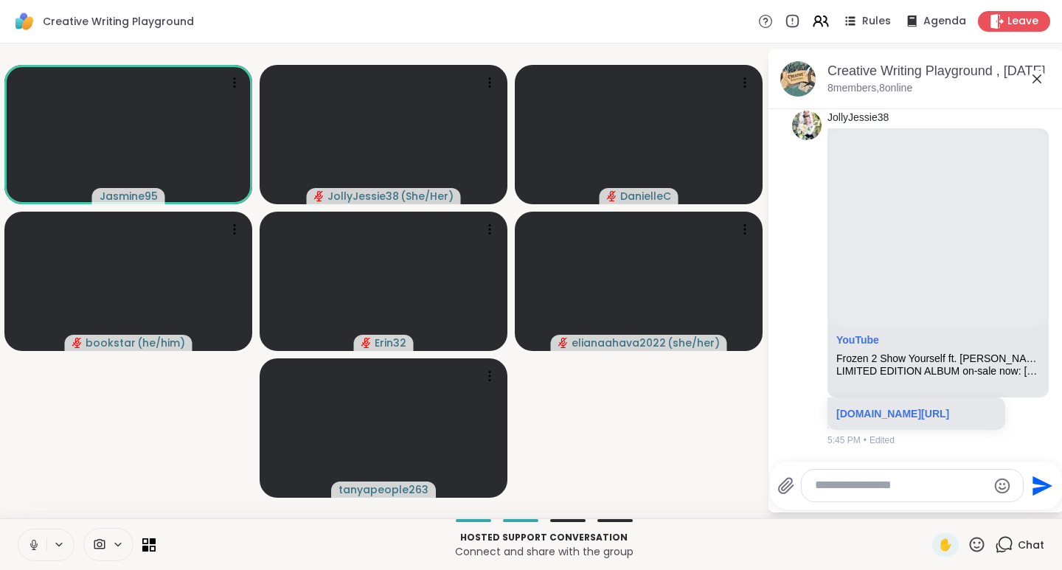
scroll to position [10225, 0]
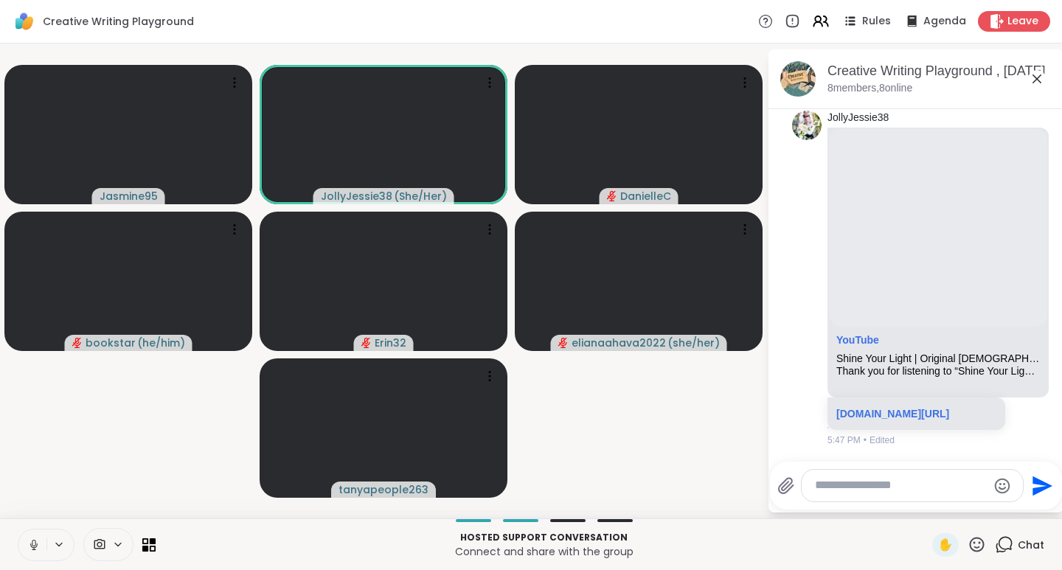
click at [967, 544] on icon at bounding box center [976, 544] width 18 height 18
click at [926, 509] on span "❤️" at bounding box center [933, 506] width 15 height 18
click at [967, 543] on icon at bounding box center [976, 544] width 18 height 18
click at [926, 501] on span "❤️" at bounding box center [933, 506] width 15 height 18
click at [37, 549] on icon at bounding box center [33, 544] width 13 height 13
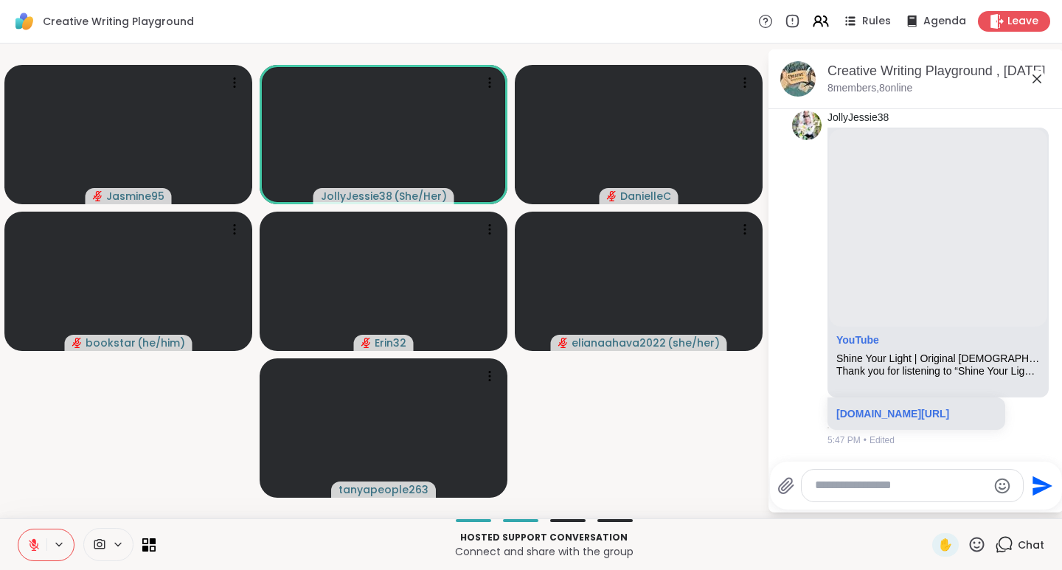
click at [969, 549] on icon at bounding box center [976, 544] width 18 height 18
click at [926, 506] on span "❤️" at bounding box center [933, 506] width 15 height 18
click at [967, 546] on icon at bounding box center [976, 544] width 18 height 18
click at [991, 509] on span "🌟" at bounding box center [998, 506] width 15 height 18
click at [969, 544] on icon at bounding box center [976, 544] width 18 height 18
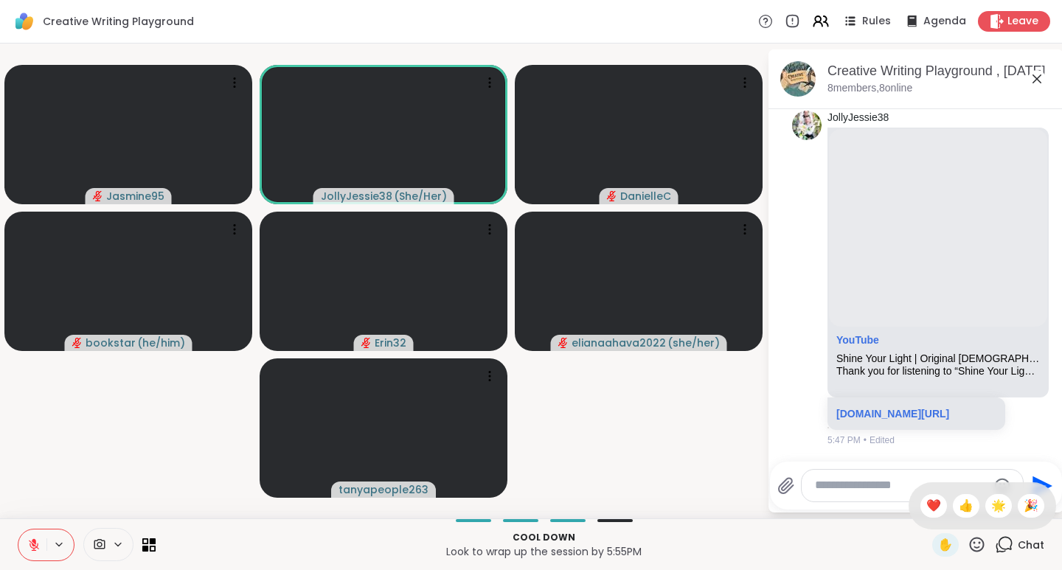
click at [926, 512] on span "❤️" at bounding box center [933, 506] width 15 height 18
click at [967, 546] on icon at bounding box center [976, 544] width 18 height 18
click at [959, 510] on span "👍" at bounding box center [966, 506] width 15 height 18
click at [969, 549] on icon at bounding box center [976, 544] width 18 height 18
click at [926, 507] on span "❤️" at bounding box center [933, 506] width 15 height 18
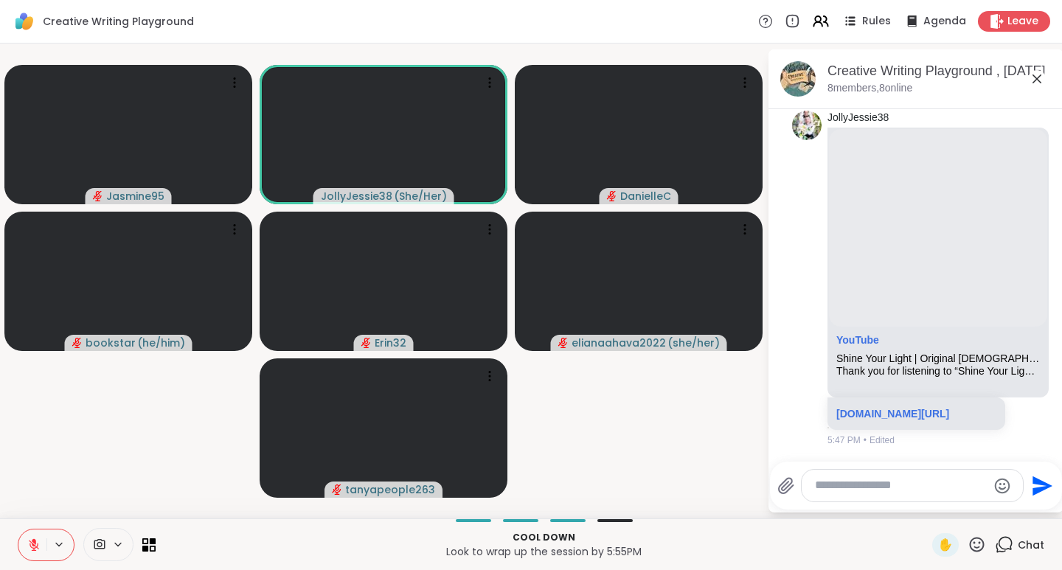
scroll to position [10464, 0]
click at [971, 547] on icon at bounding box center [976, 544] width 18 height 18
click at [991, 508] on span "🌟" at bounding box center [998, 506] width 15 height 18
click at [34, 541] on icon at bounding box center [34, 541] width 4 height 6
click at [967, 544] on icon at bounding box center [976, 544] width 18 height 18
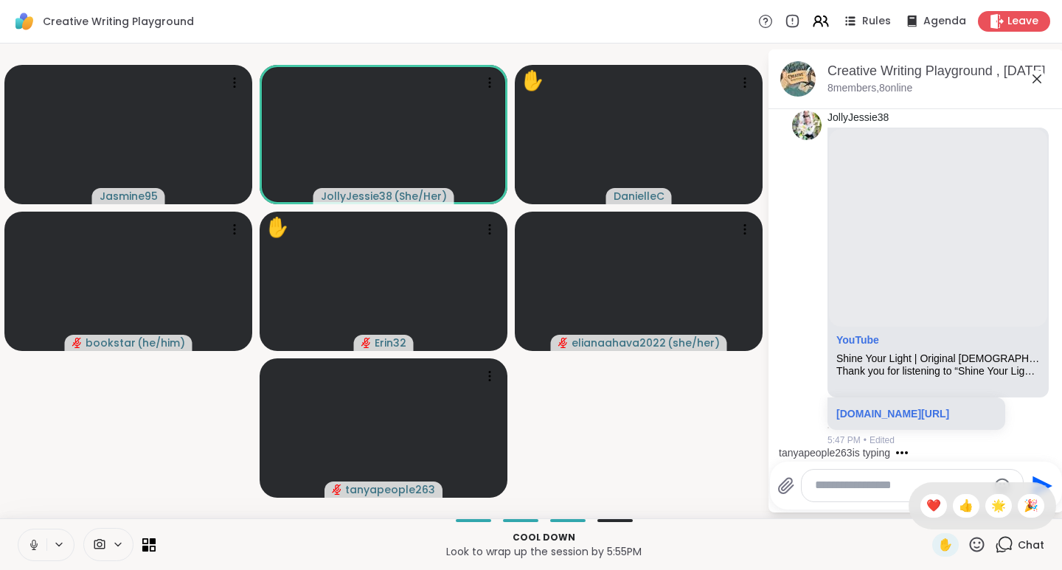
click at [1023, 508] on span "🎉" at bounding box center [1030, 506] width 15 height 18
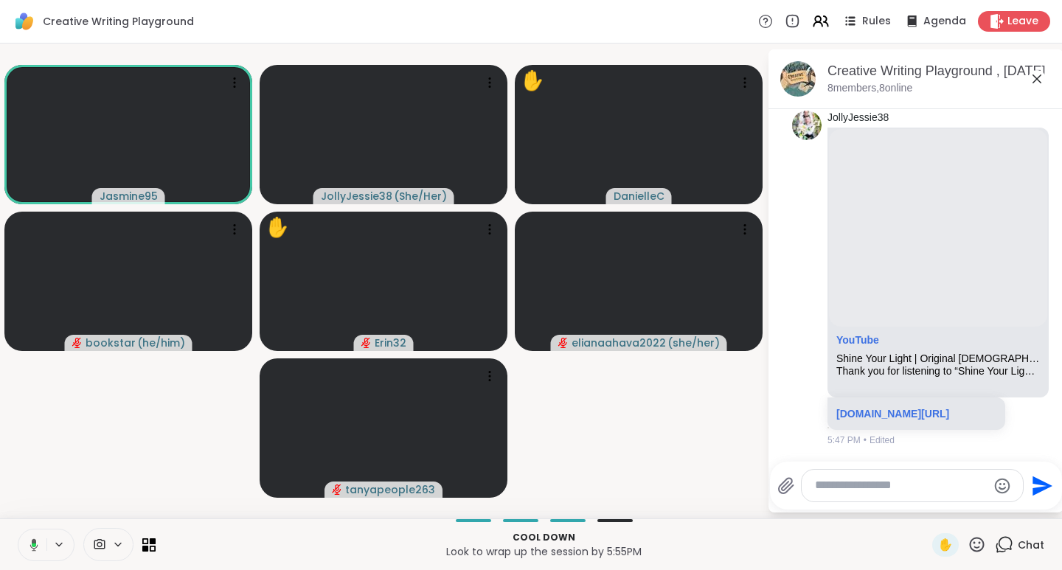
click at [967, 546] on icon at bounding box center [976, 544] width 18 height 18
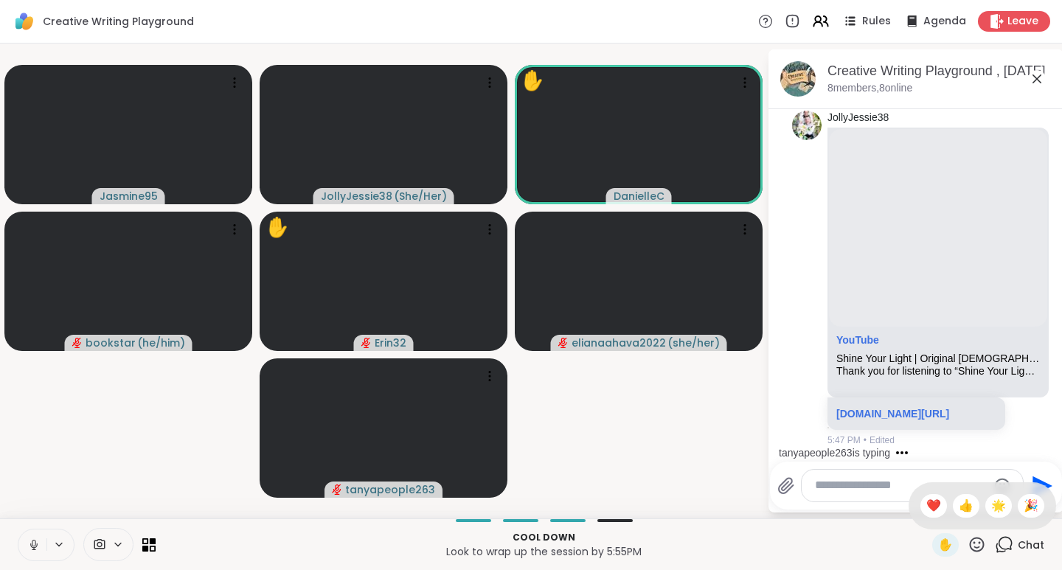
click at [959, 504] on span "👍" at bounding box center [966, 506] width 15 height 18
click at [972, 544] on icon at bounding box center [976, 544] width 18 height 18
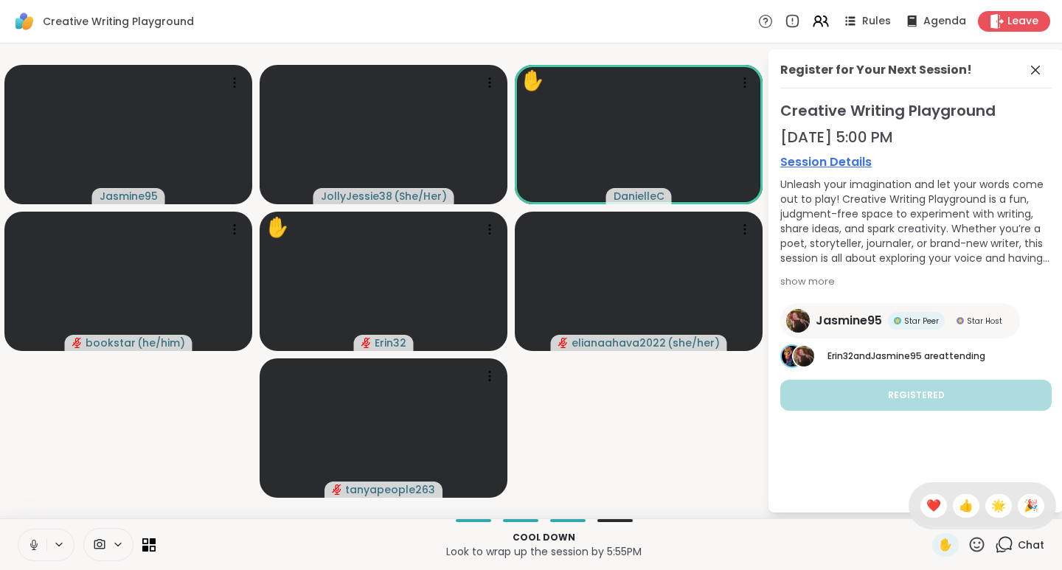
click at [926, 511] on span "❤️" at bounding box center [933, 506] width 15 height 18
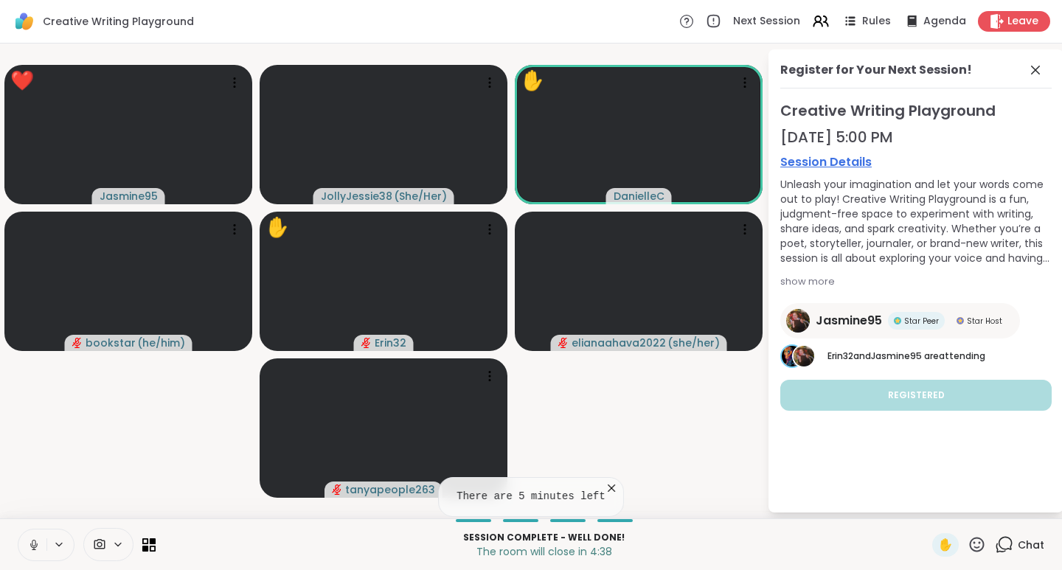
click at [970, 547] on icon at bounding box center [977, 544] width 15 height 15
click at [926, 509] on span "❤️" at bounding box center [933, 506] width 15 height 18
click at [967, 544] on icon at bounding box center [976, 544] width 18 height 18
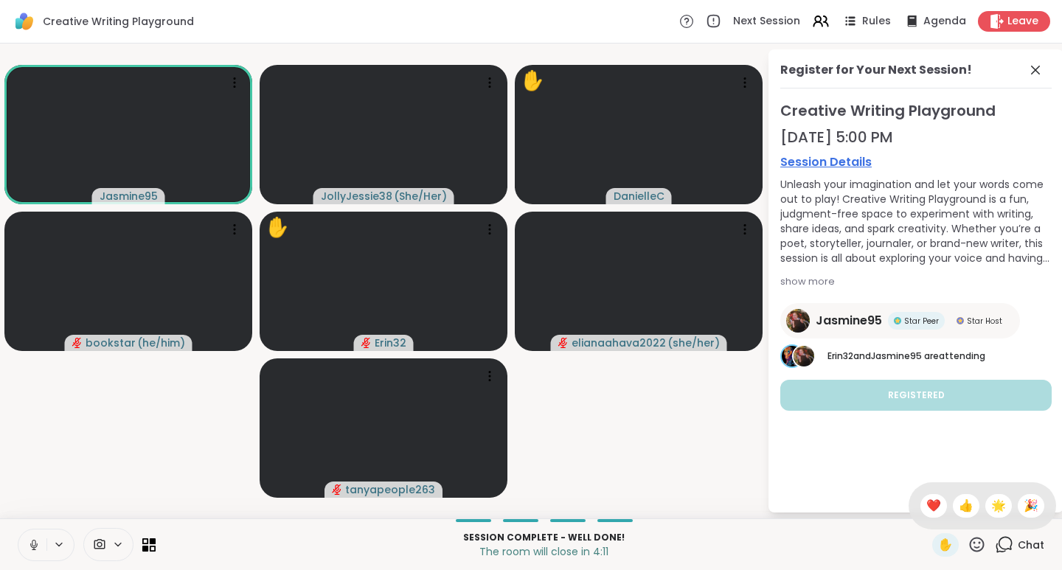
click at [926, 502] on span "❤️" at bounding box center [933, 506] width 15 height 18
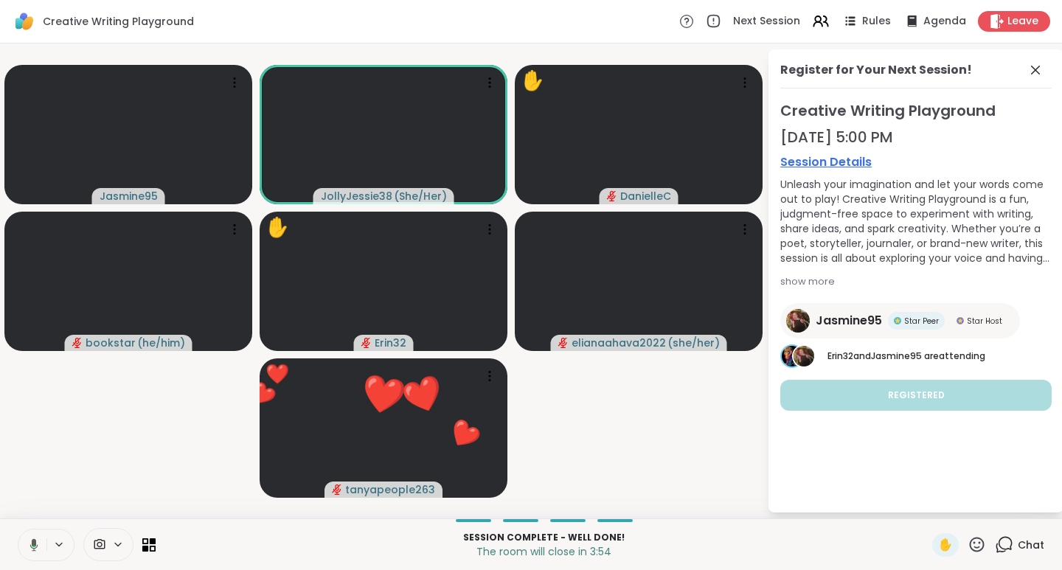
click at [972, 546] on icon at bounding box center [977, 544] width 15 height 15
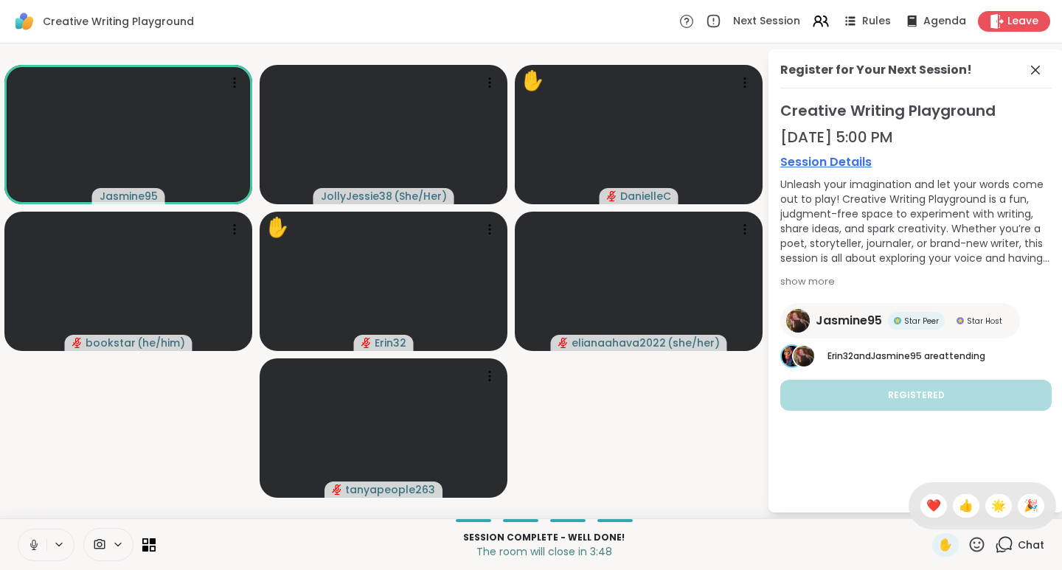
click at [991, 504] on span "🌟" at bounding box center [998, 506] width 15 height 18
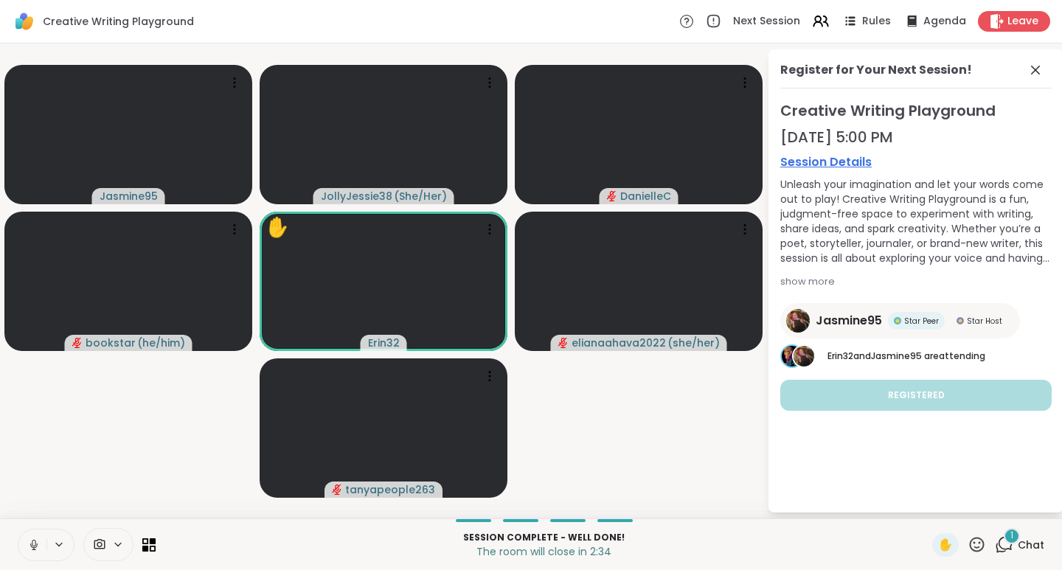
click at [1002, 546] on icon at bounding box center [1004, 544] width 18 height 18
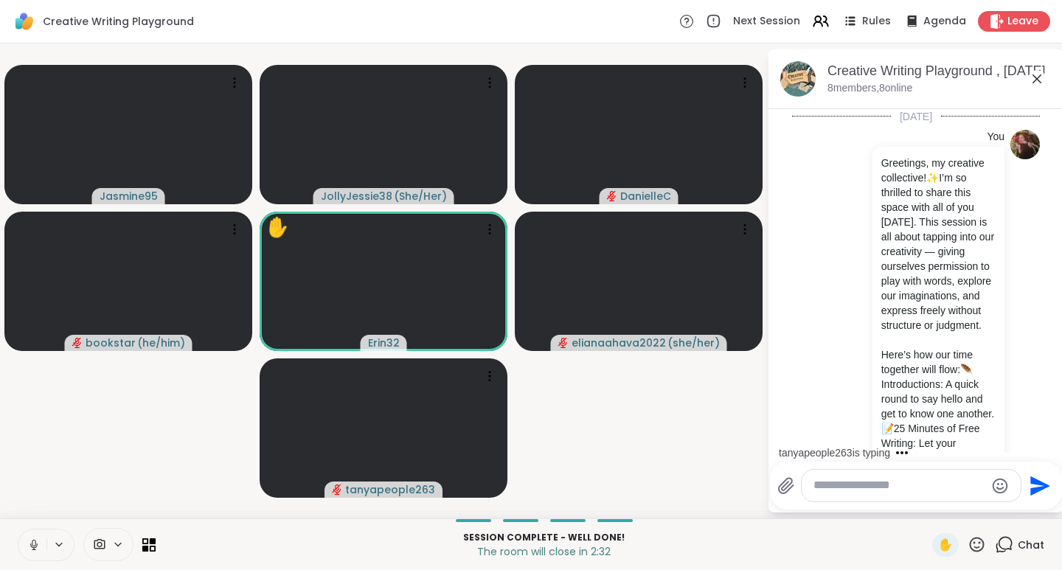
scroll to position [10579, 0]
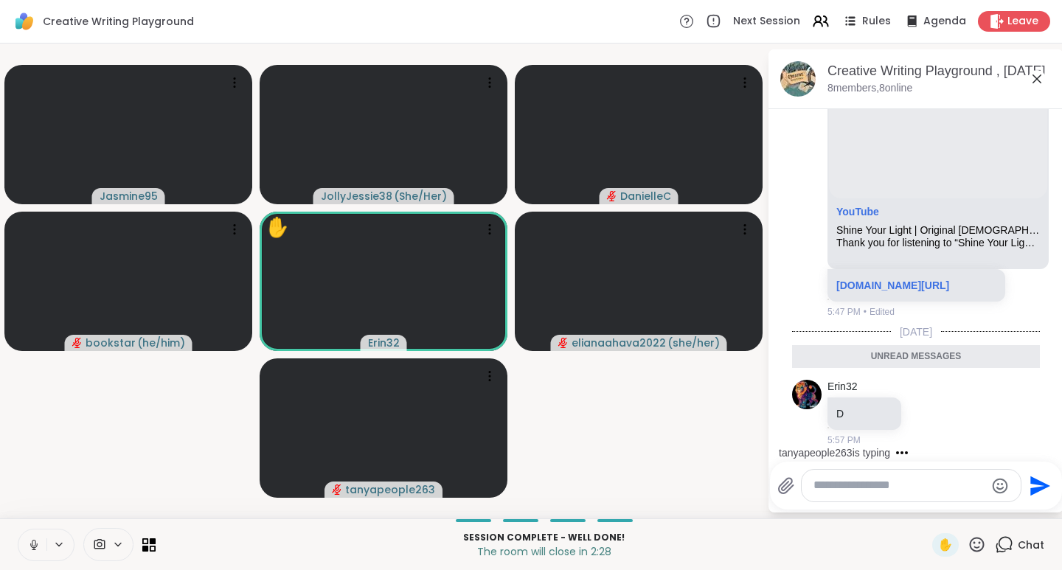
click at [970, 548] on icon at bounding box center [976, 544] width 18 height 18
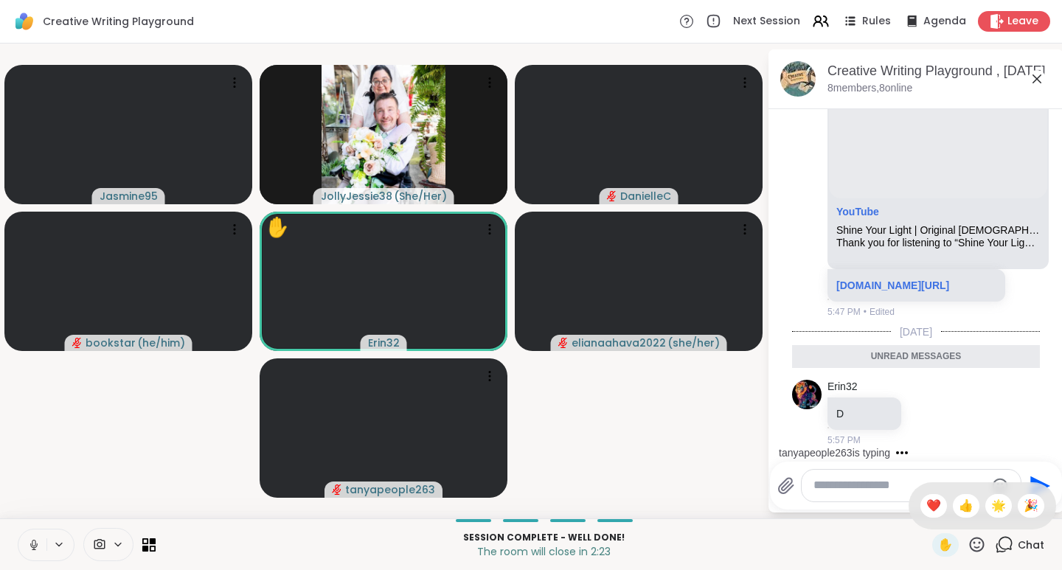
click at [926, 509] on span "❤️" at bounding box center [933, 506] width 15 height 18
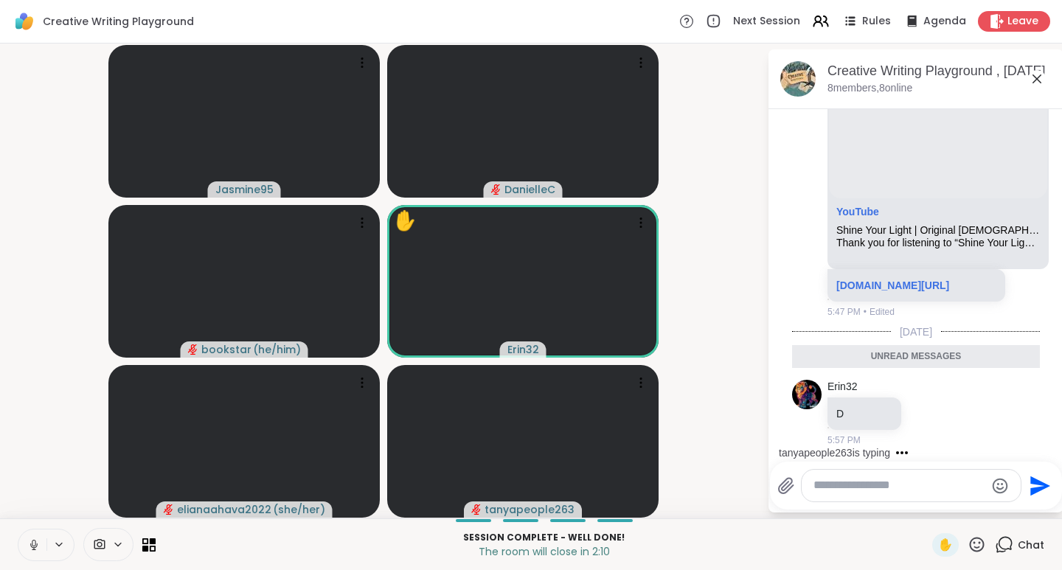
click at [971, 547] on icon at bounding box center [976, 544] width 18 height 18
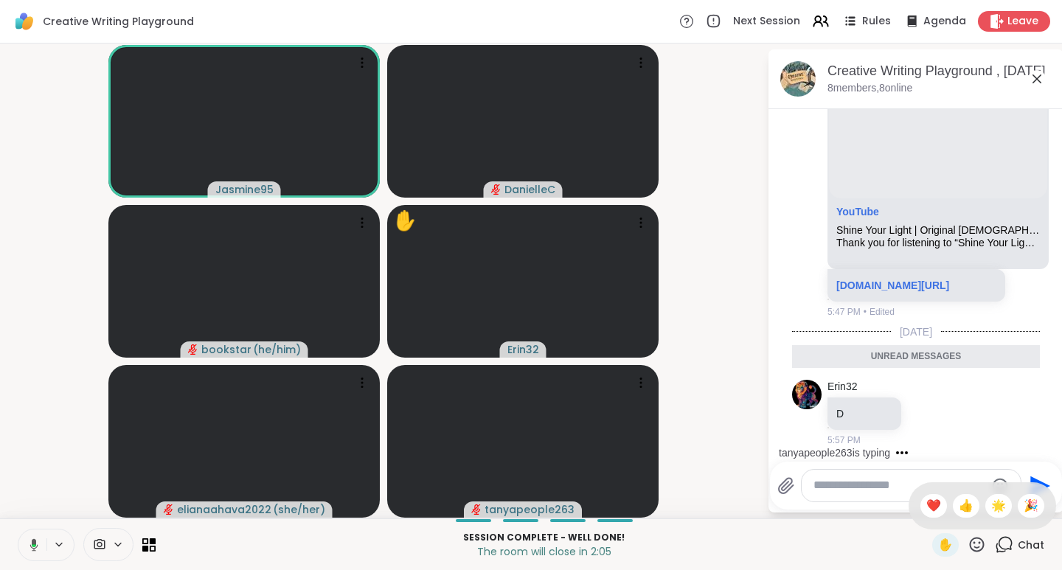
click at [991, 505] on span "🌟" at bounding box center [998, 506] width 15 height 18
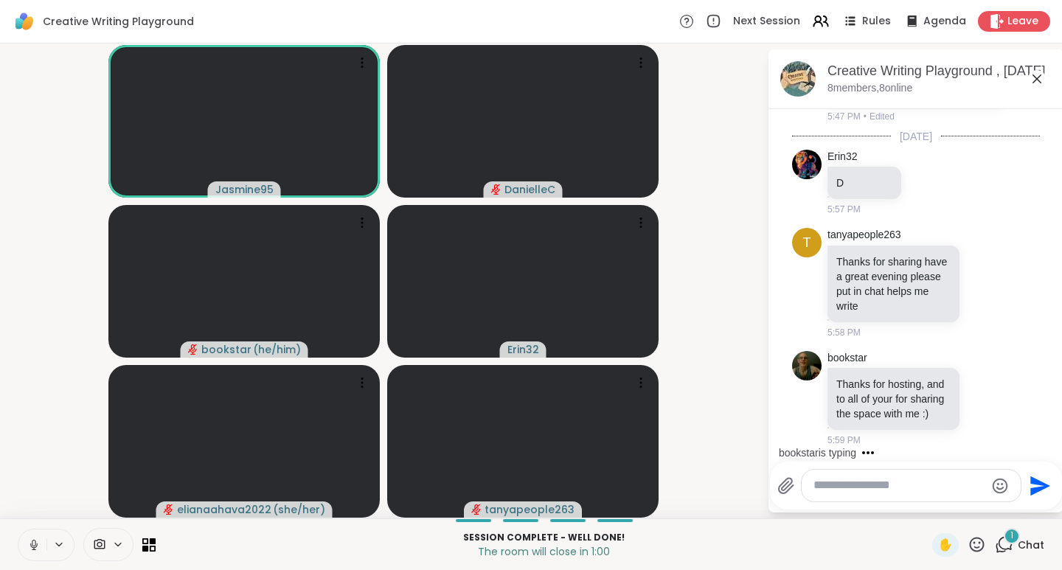
scroll to position [10789, 0]
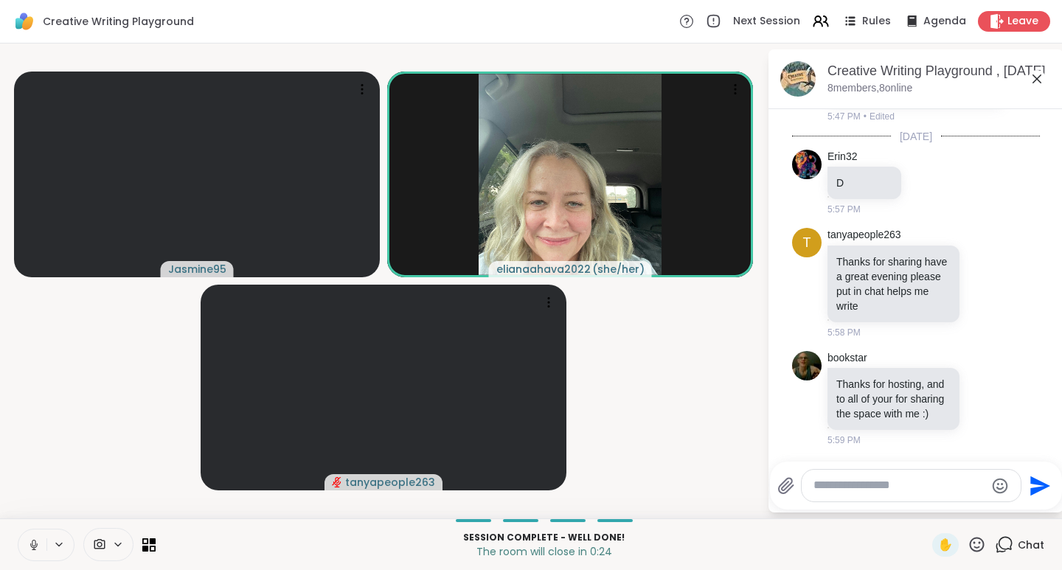
click at [990, 18] on icon at bounding box center [996, 21] width 13 height 15
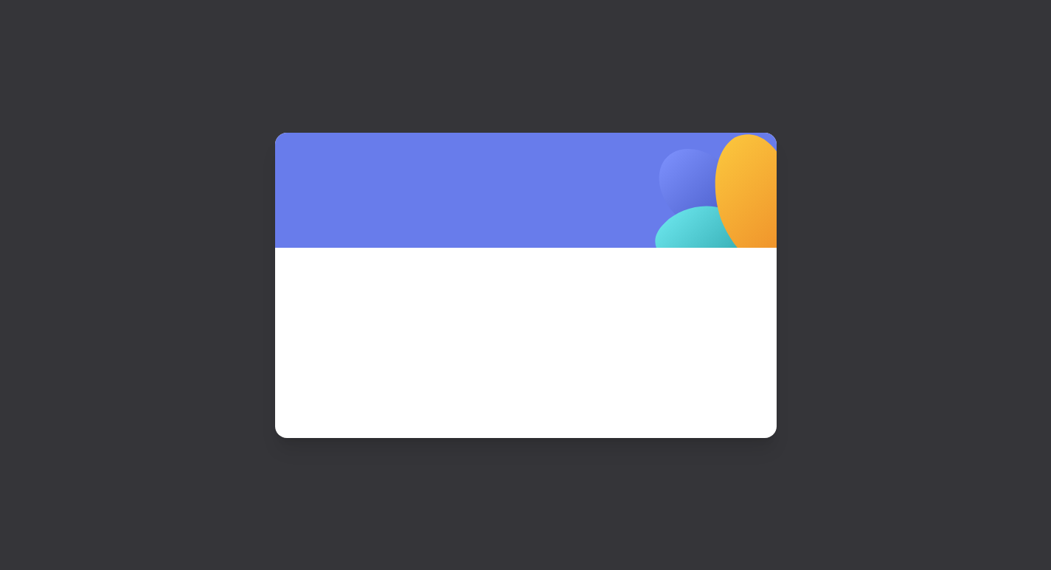
click at [521, 321] on span at bounding box center [525, 323] width 431 height 80
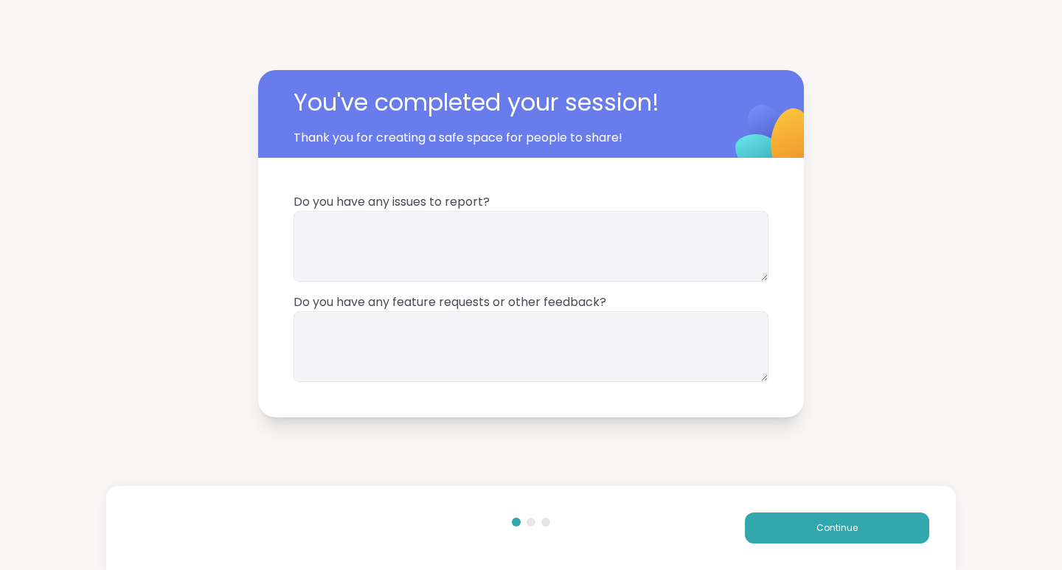
click at [785, 536] on button "Continue" at bounding box center [837, 527] width 184 height 31
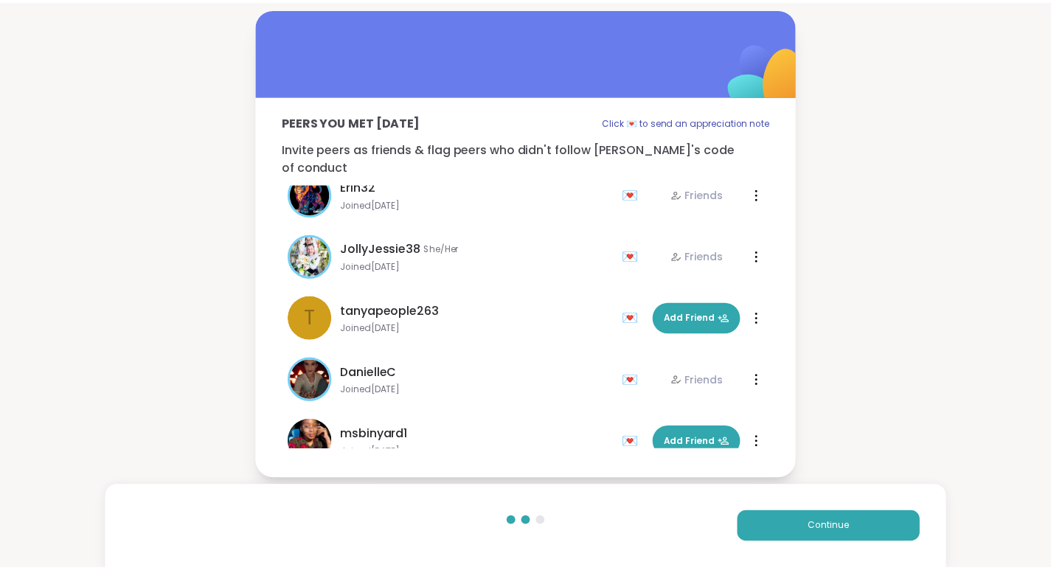
scroll to position [168, 0]
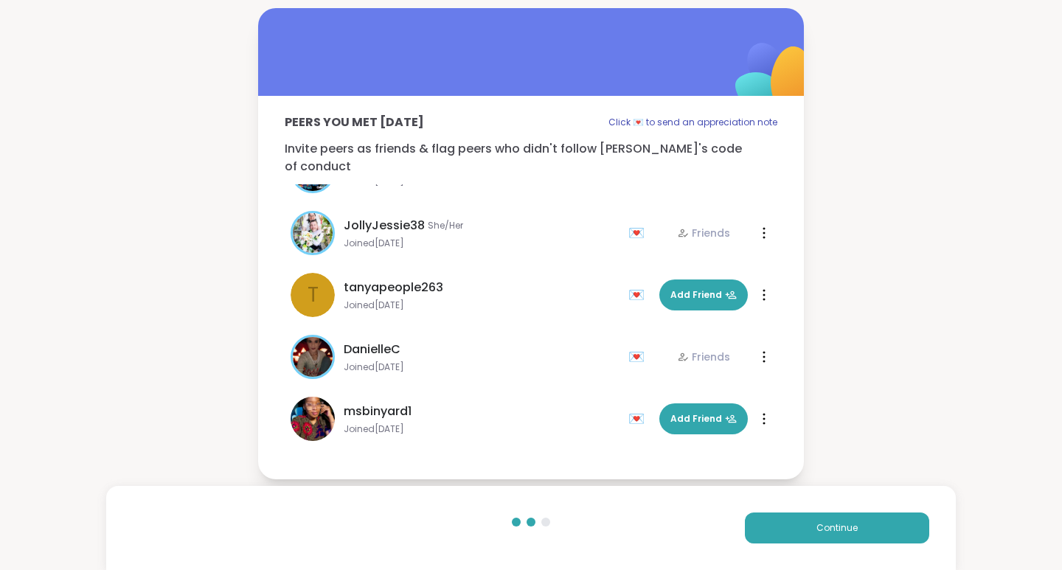
click at [684, 412] on span "Add Friend" at bounding box center [703, 418] width 66 height 13
click at [818, 524] on span "Continue" at bounding box center [836, 527] width 41 height 13
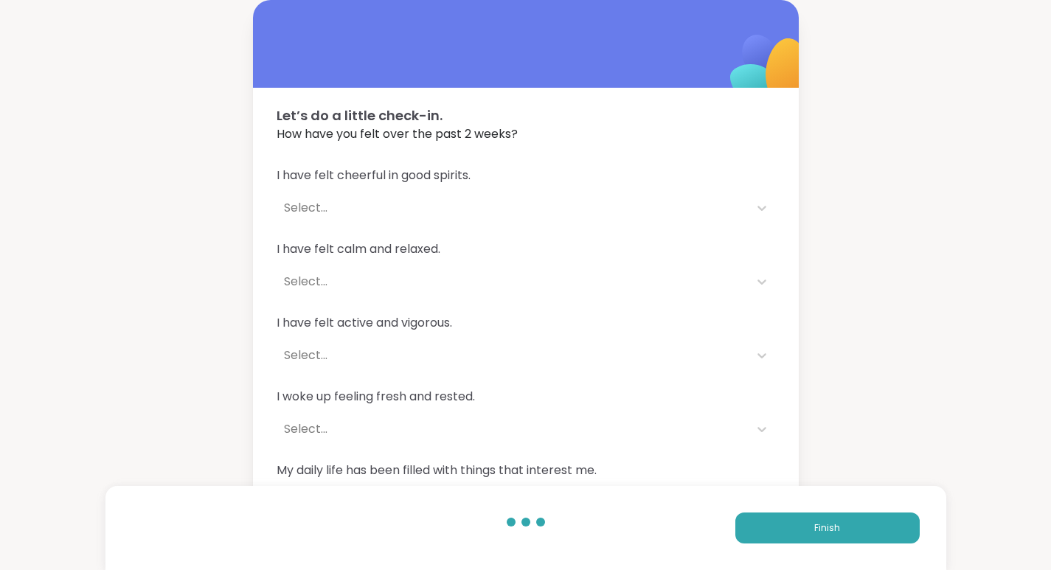
click at [851, 535] on button "Finish" at bounding box center [827, 527] width 184 height 31
